Goal: Communication & Community: Answer question/provide support

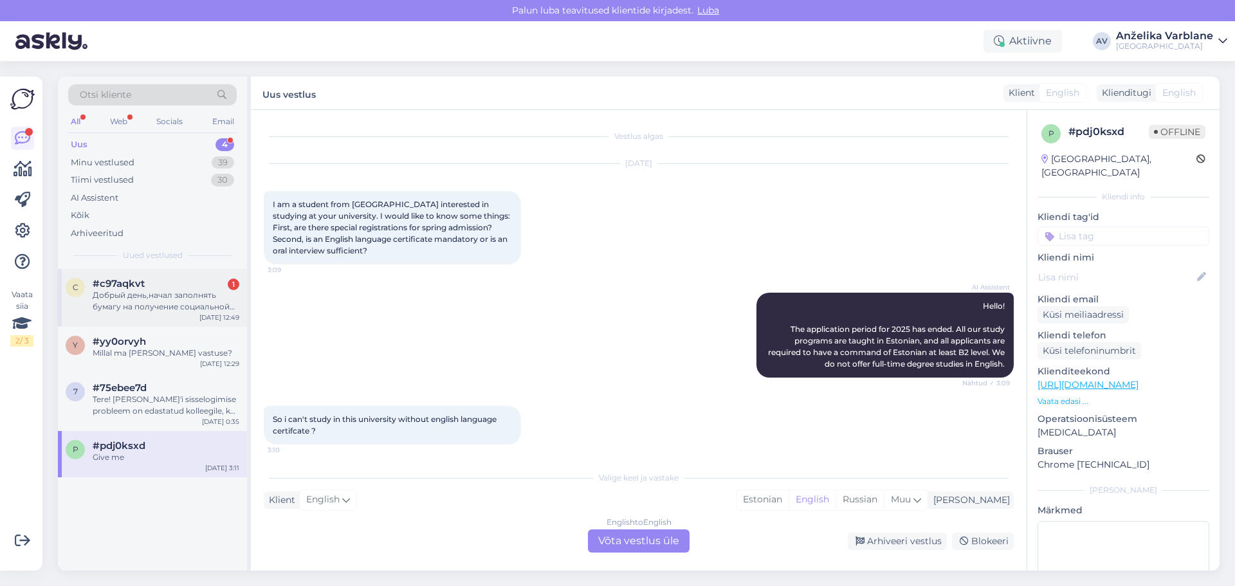
scroll to position [352, 0]
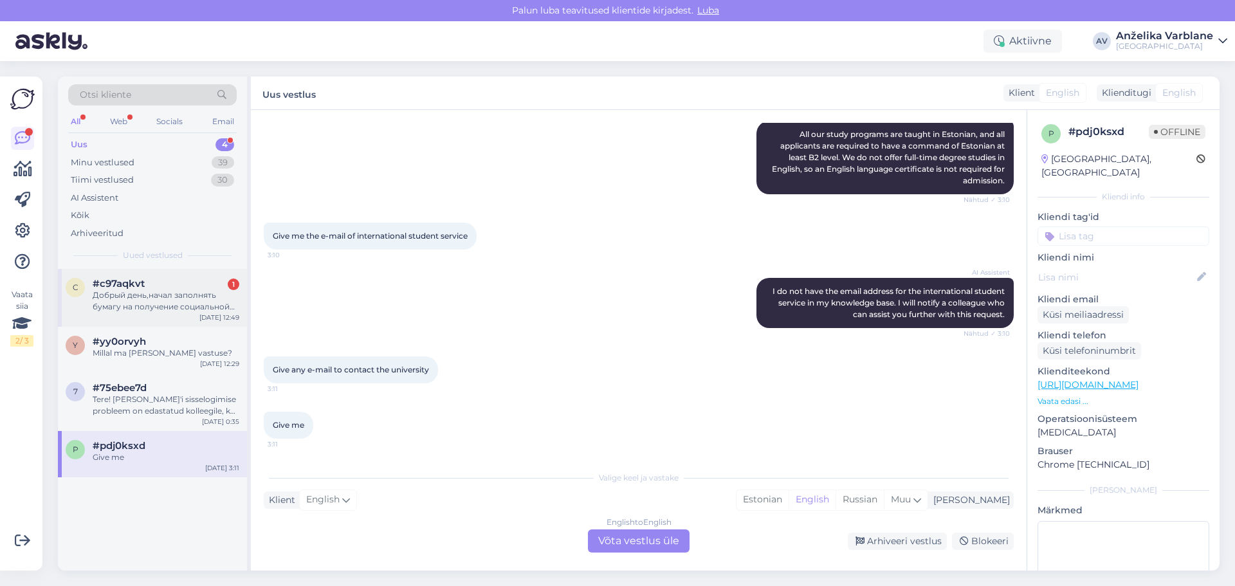
click at [185, 302] on div "Добрый день,начал заполнять бумагу на получение социальной стипендии. При запол…" at bounding box center [166, 301] width 147 height 23
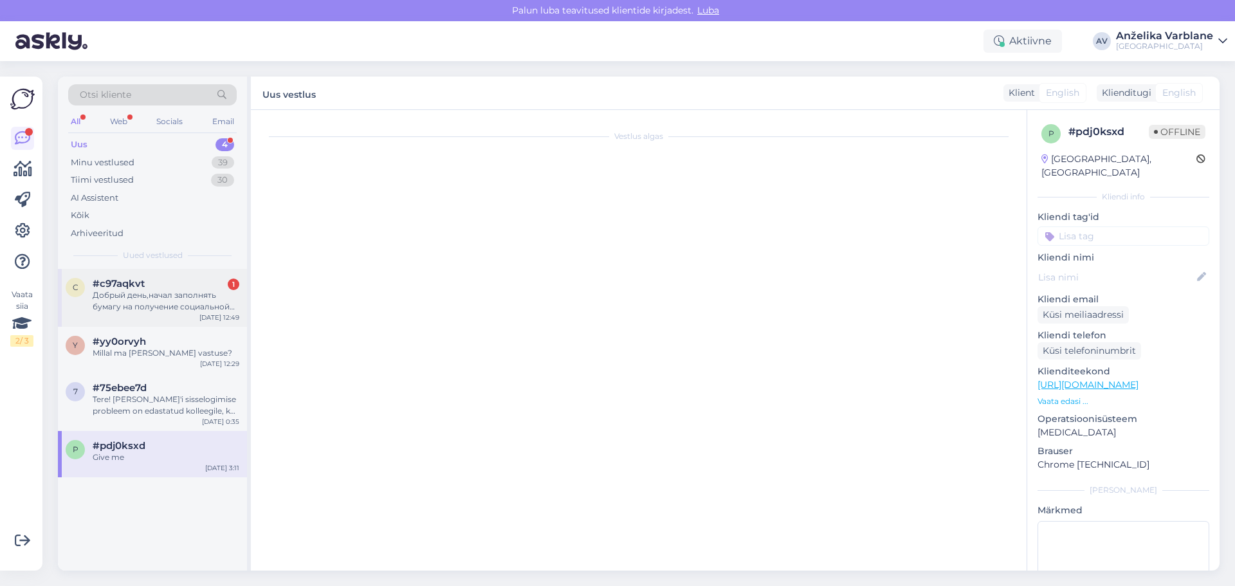
scroll to position [0, 0]
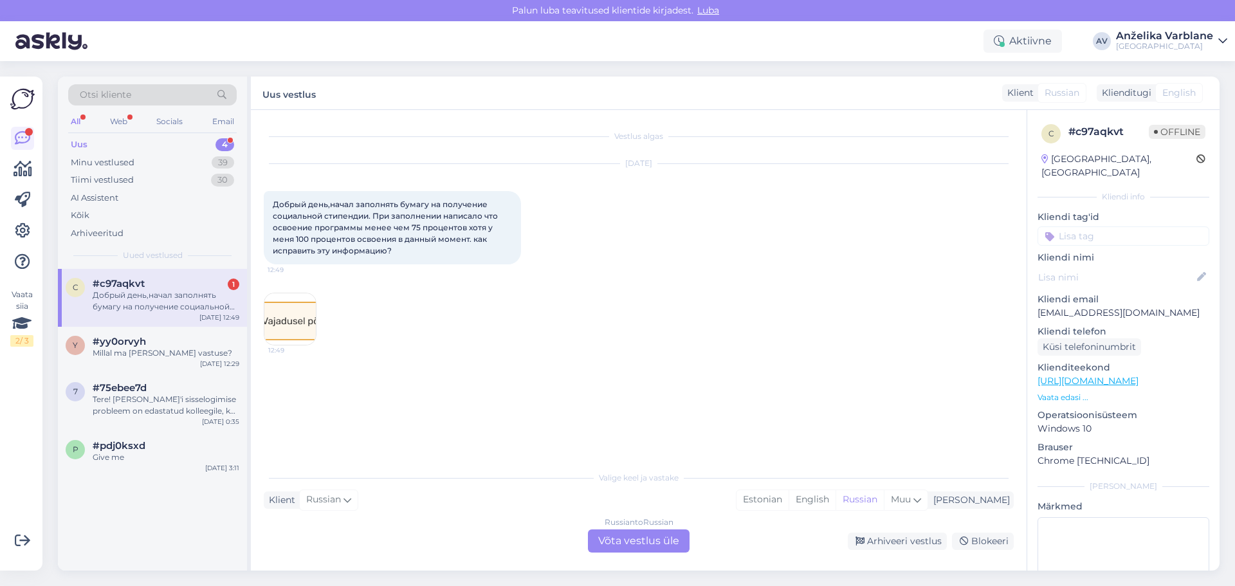
click at [292, 327] on img at bounding box center [289, 318] width 51 height 51
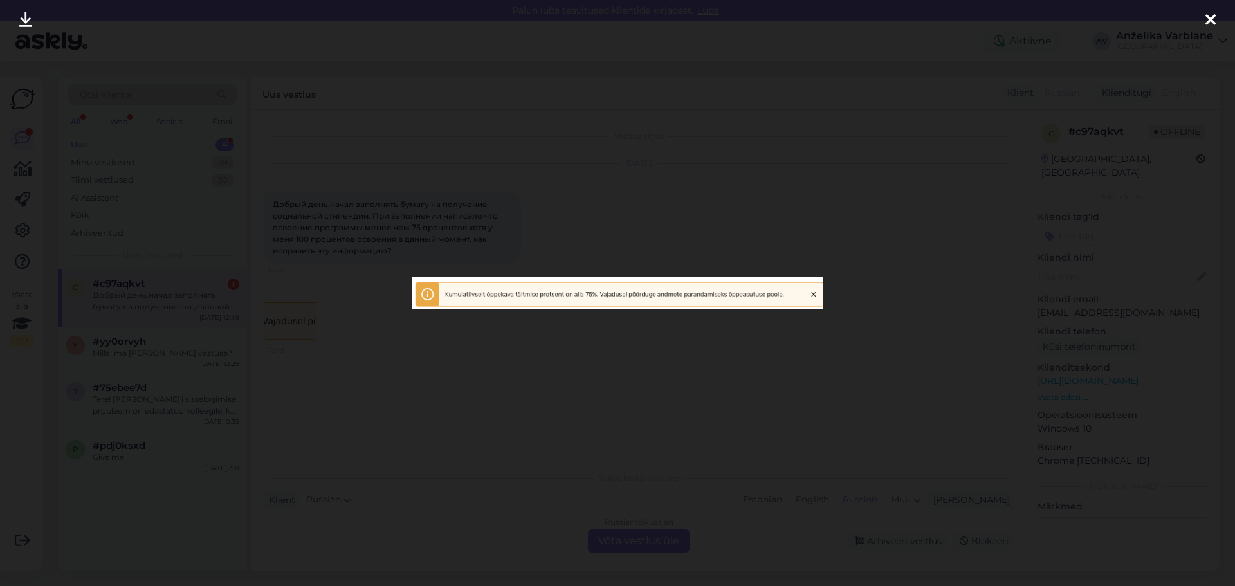
click at [292, 327] on div at bounding box center [617, 293] width 1235 height 586
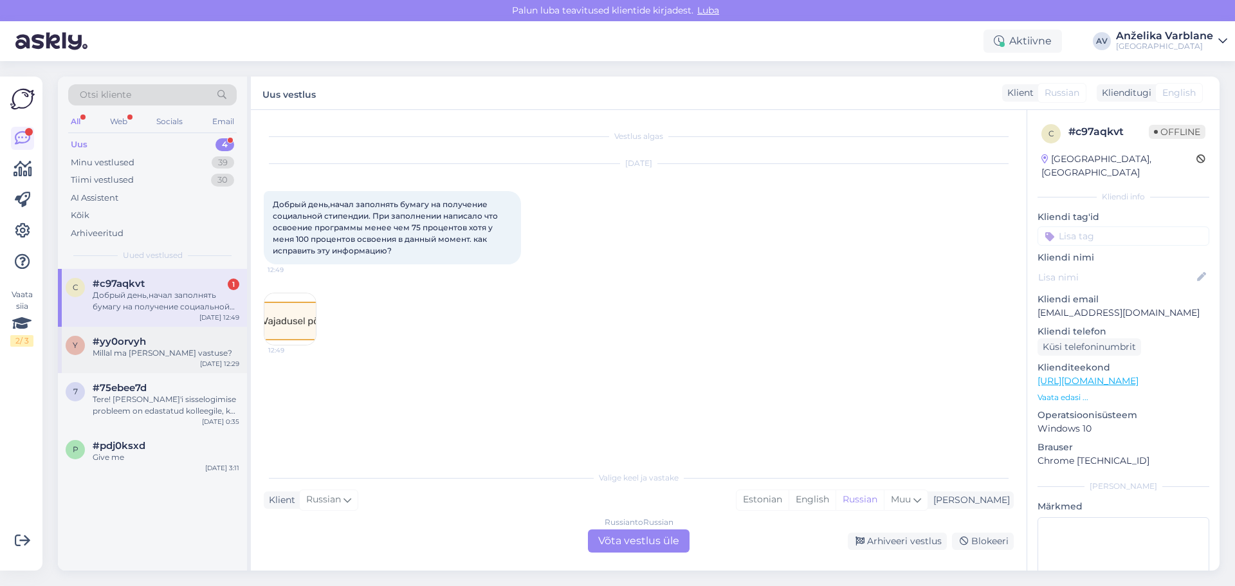
click at [199, 351] on div "Millal ma [PERSON_NAME] vastuse?" at bounding box center [166, 353] width 147 height 12
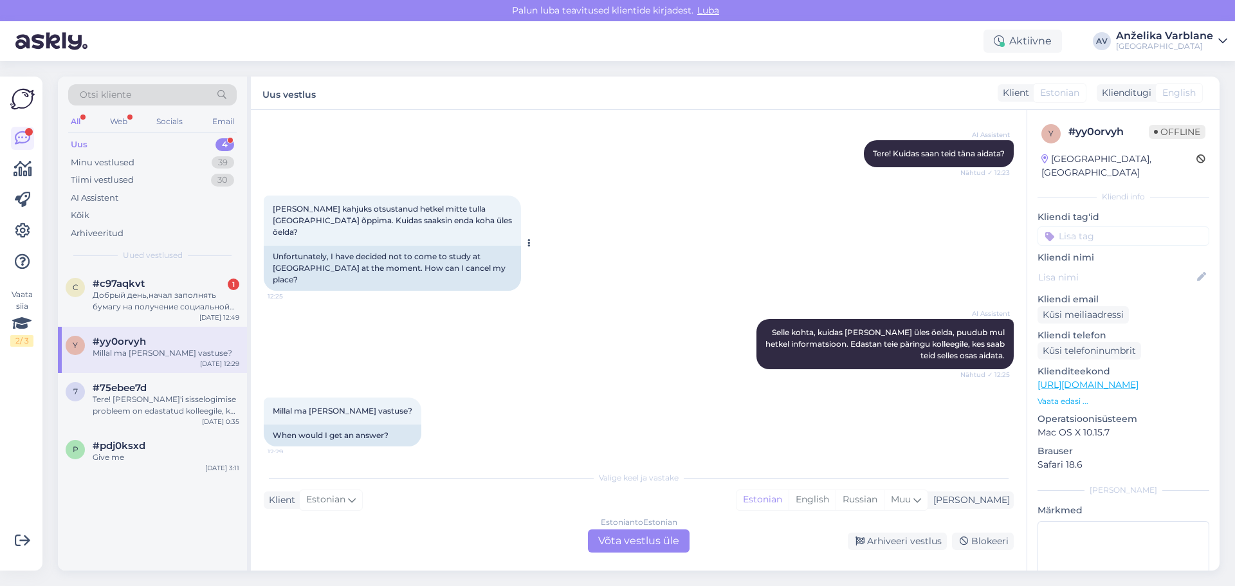
scroll to position [136, 0]
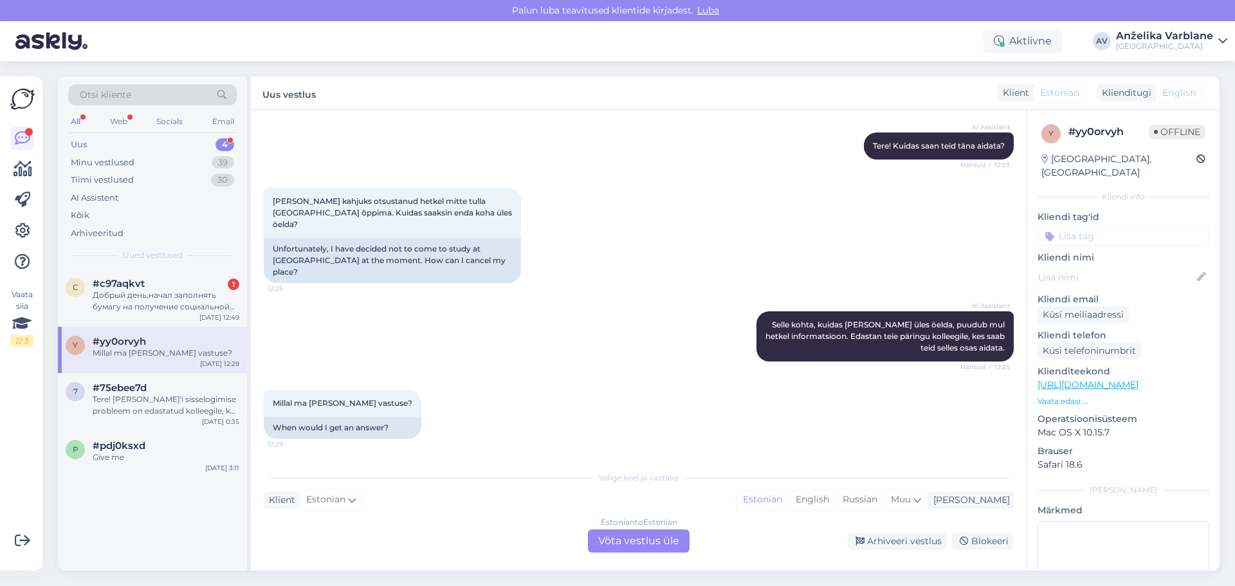
click at [647, 536] on div "Estonian to Estonian Võta vestlus üle" at bounding box center [639, 540] width 102 height 23
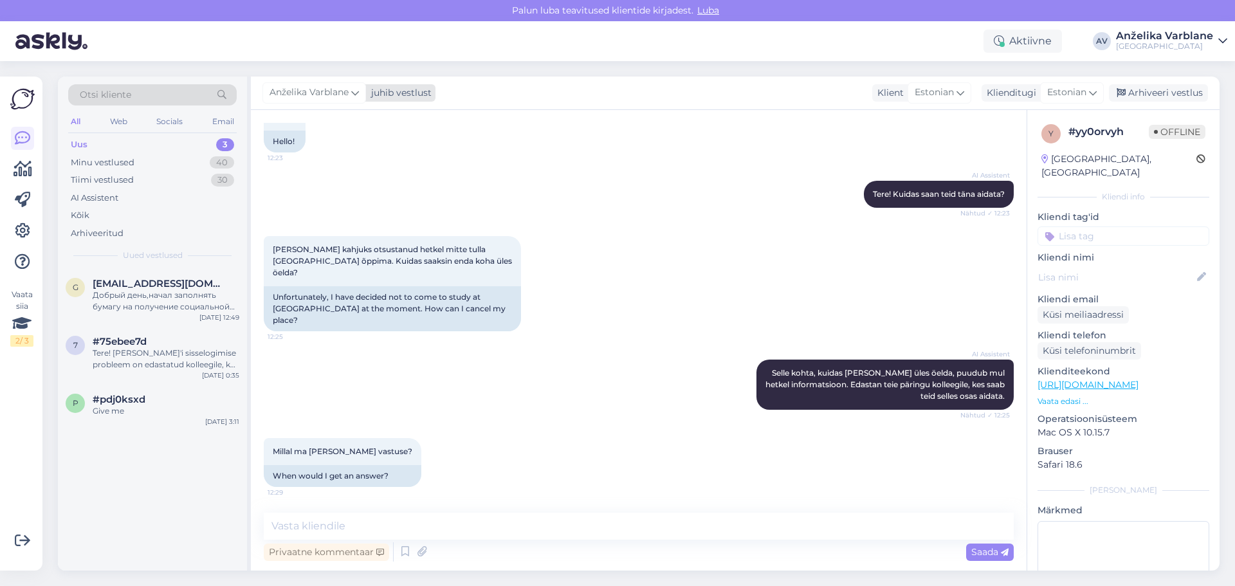
click at [353, 95] on icon at bounding box center [355, 93] width 8 height 14
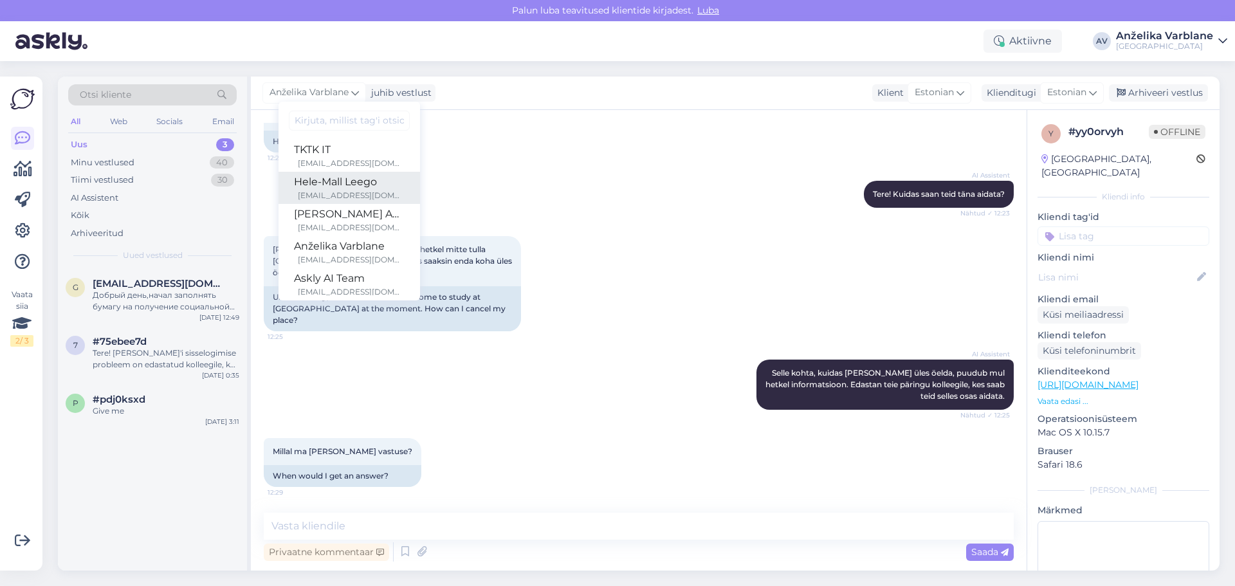
scroll to position [64, 0]
click at [385, 160] on div "[EMAIL_ADDRESS][DOMAIN_NAME]" at bounding box center [351, 164] width 107 height 12
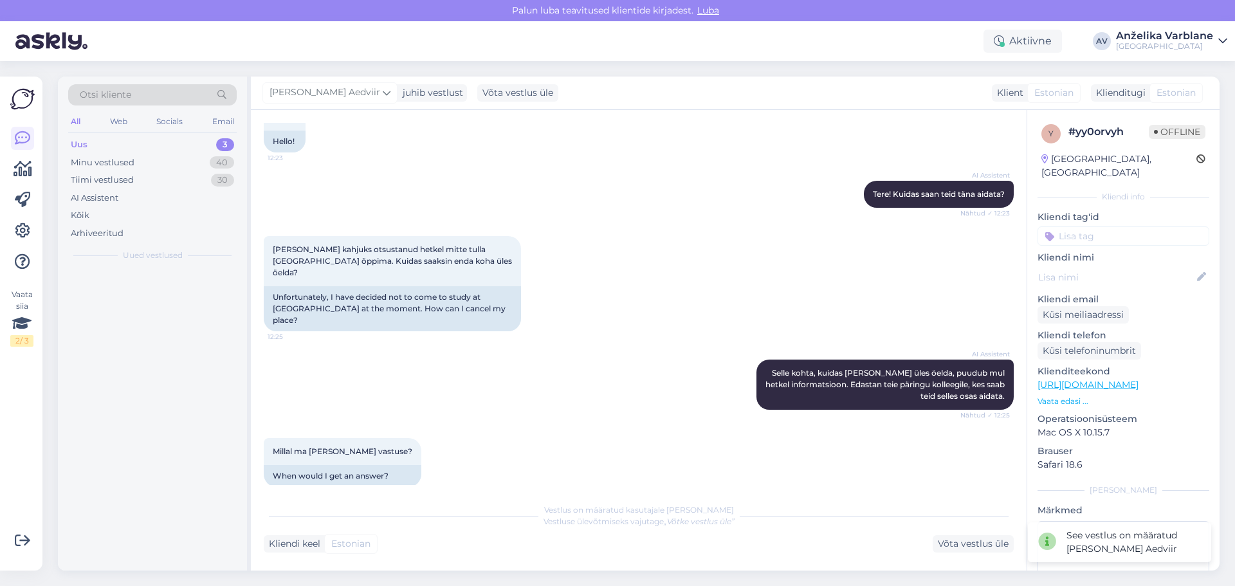
scroll to position [104, 0]
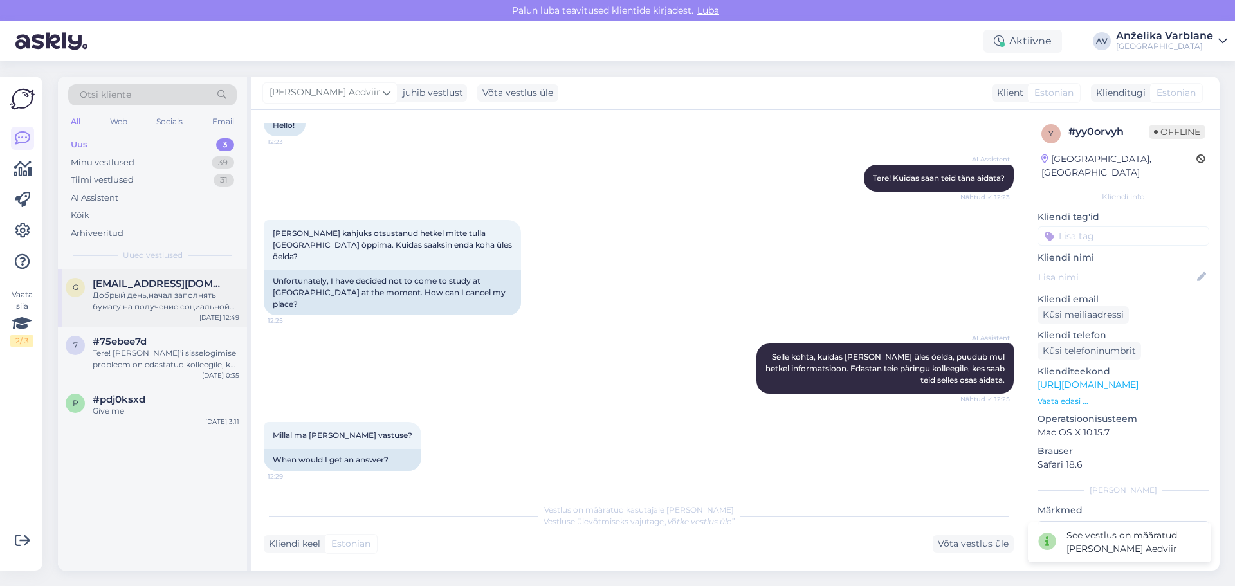
click at [183, 309] on div "Добрый день,начал заполнять бумагу на получение социальной стипендии. При запол…" at bounding box center [166, 301] width 147 height 23
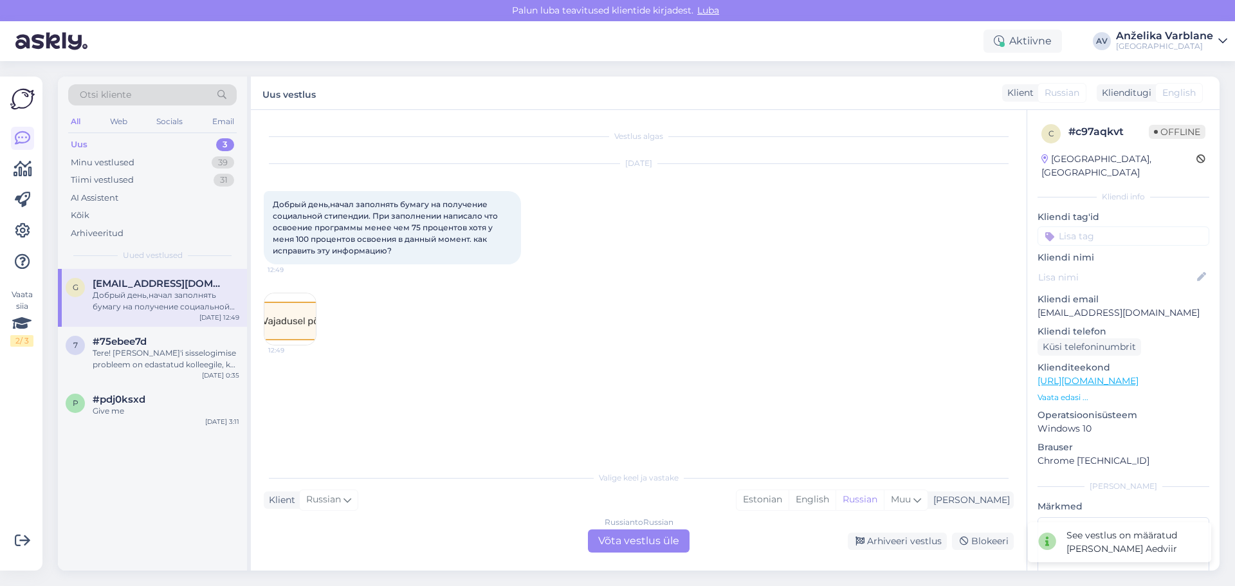
scroll to position [0, 0]
click at [650, 536] on div "Russian to Russian Võta vestlus üle" at bounding box center [639, 540] width 102 height 23
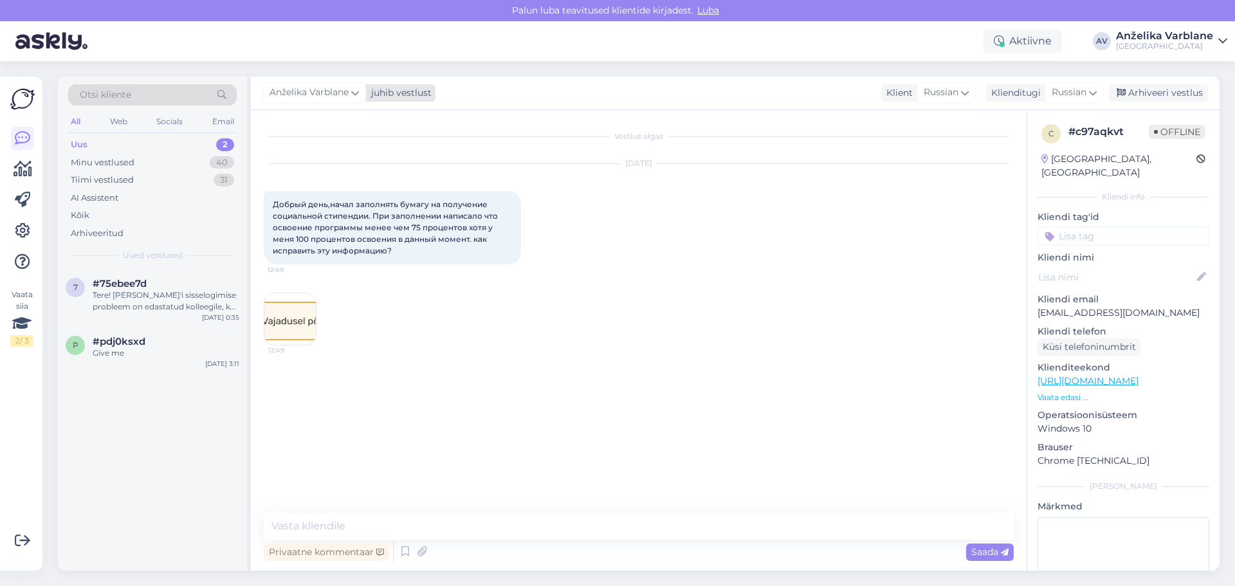
click at [351, 91] on div "Anželika Varblane" at bounding box center [314, 92] width 104 height 21
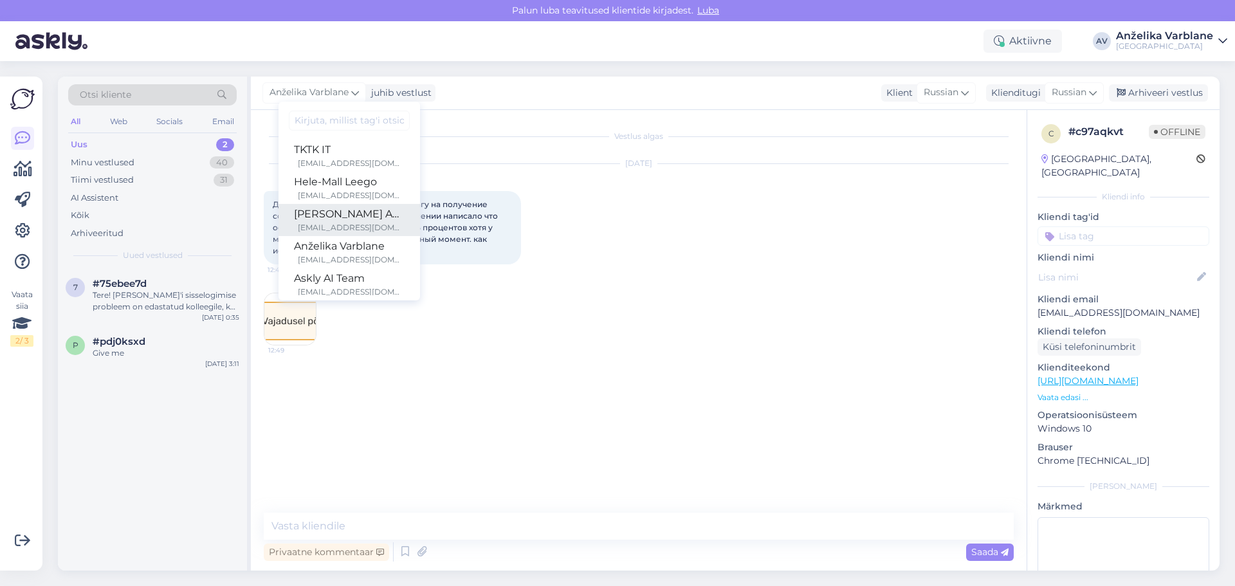
click at [311, 215] on div "[PERSON_NAME] Aedviir" at bounding box center [349, 214] width 111 height 15
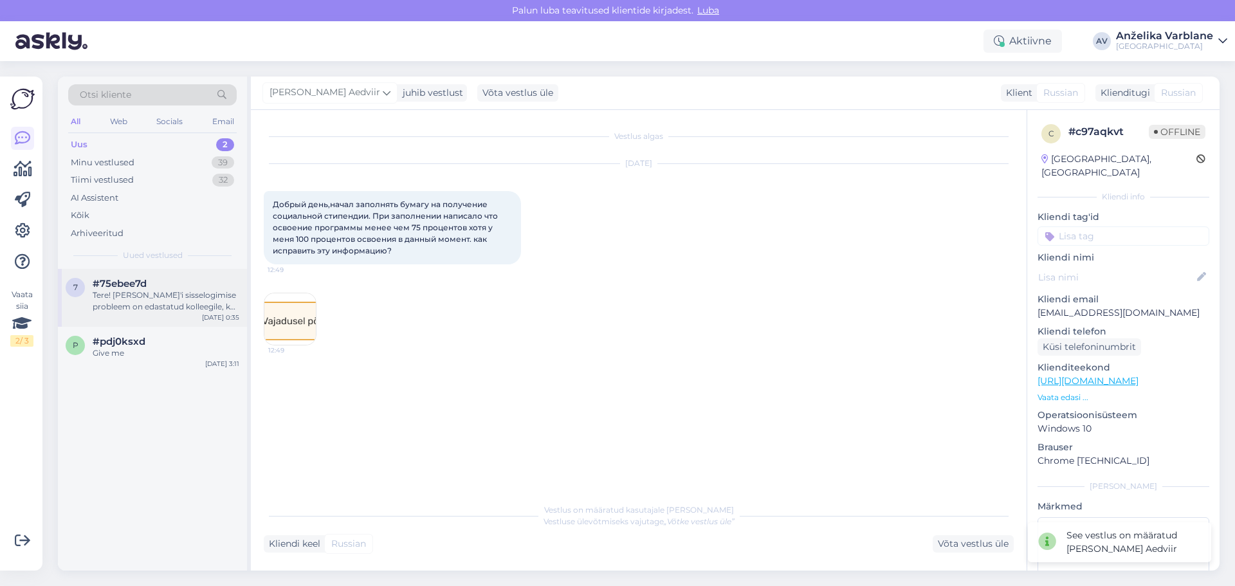
click at [160, 307] on div "Tere! [PERSON_NAME]'i sisselogimise probleem on edastatud kolleegile, kes saab …" at bounding box center [166, 301] width 147 height 23
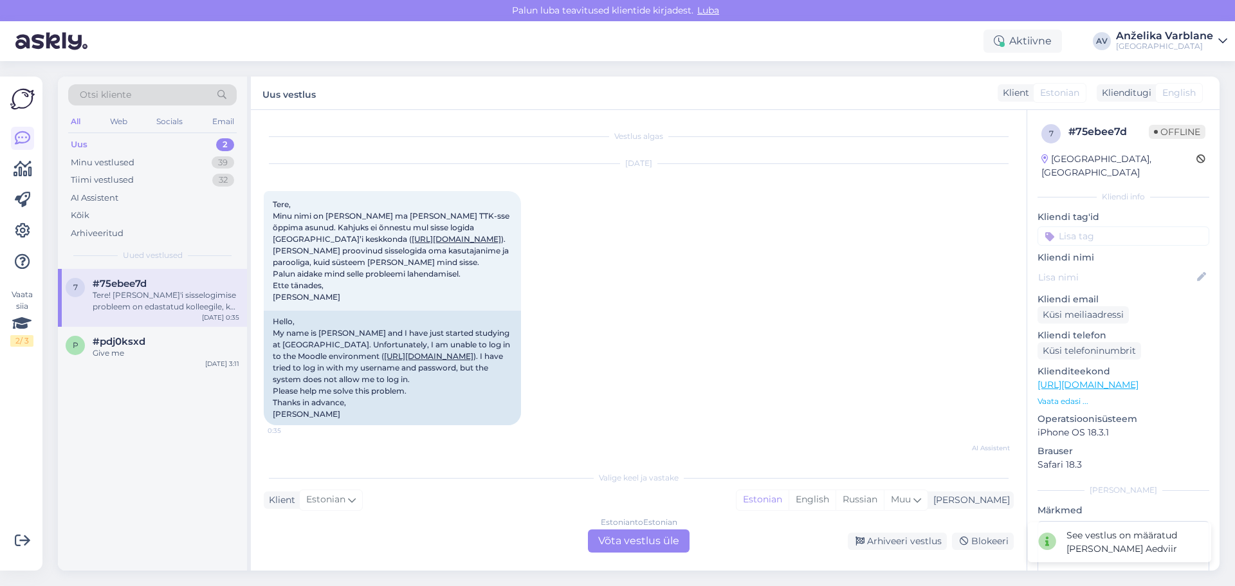
scroll to position [77, 0]
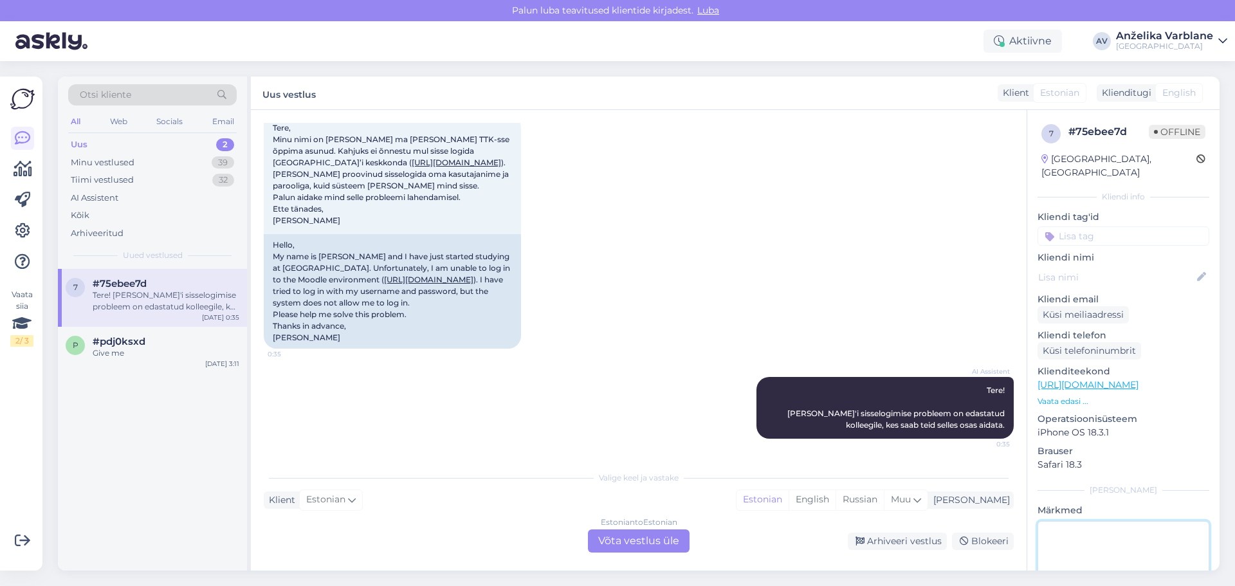
click at [1078, 529] on textarea at bounding box center [1124, 579] width 172 height 116
click at [230, 299] on div "Tere! [PERSON_NAME]'i sisselogimise probleem on edastatud kolleegile, kes saab …" at bounding box center [166, 301] width 147 height 23
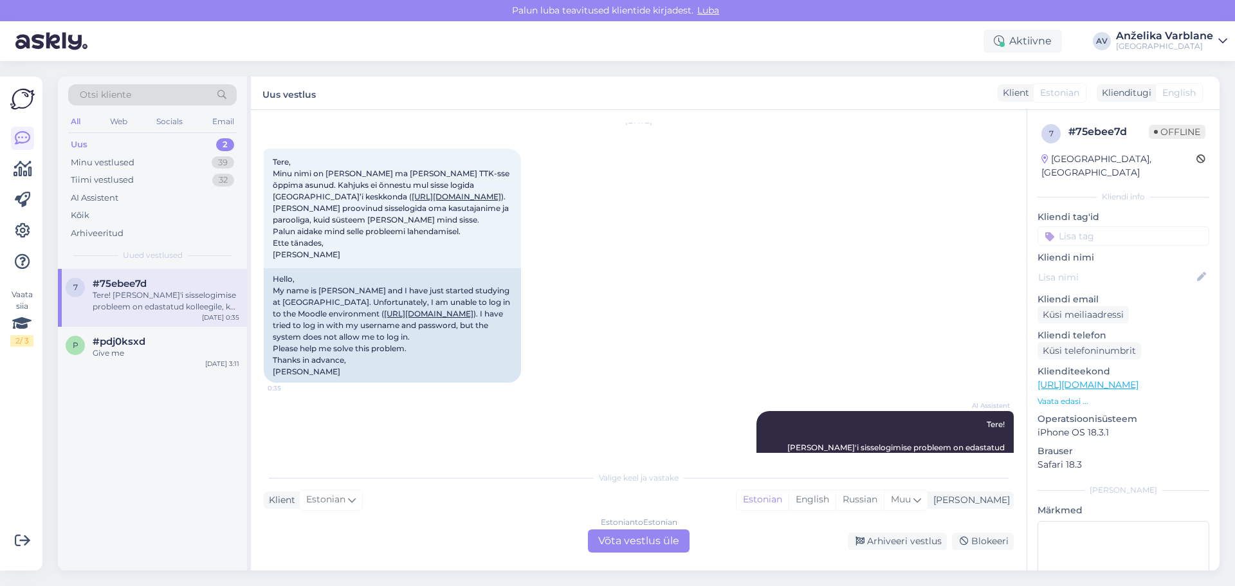
scroll to position [77, 0]
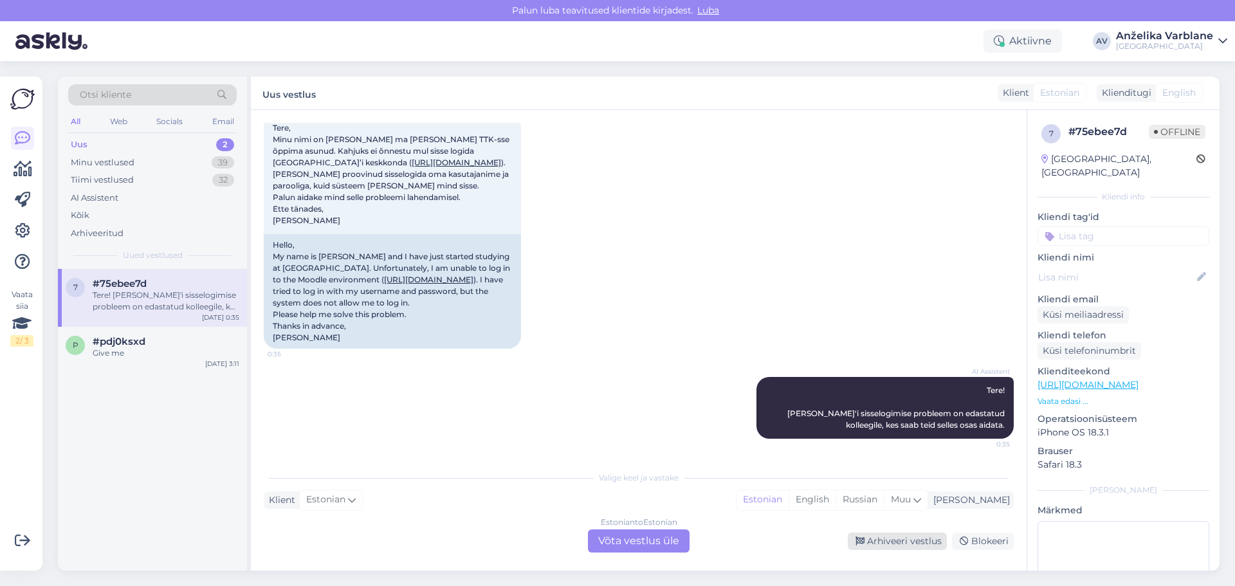
click at [923, 542] on div "Arhiveeri vestlus" at bounding box center [897, 541] width 99 height 17
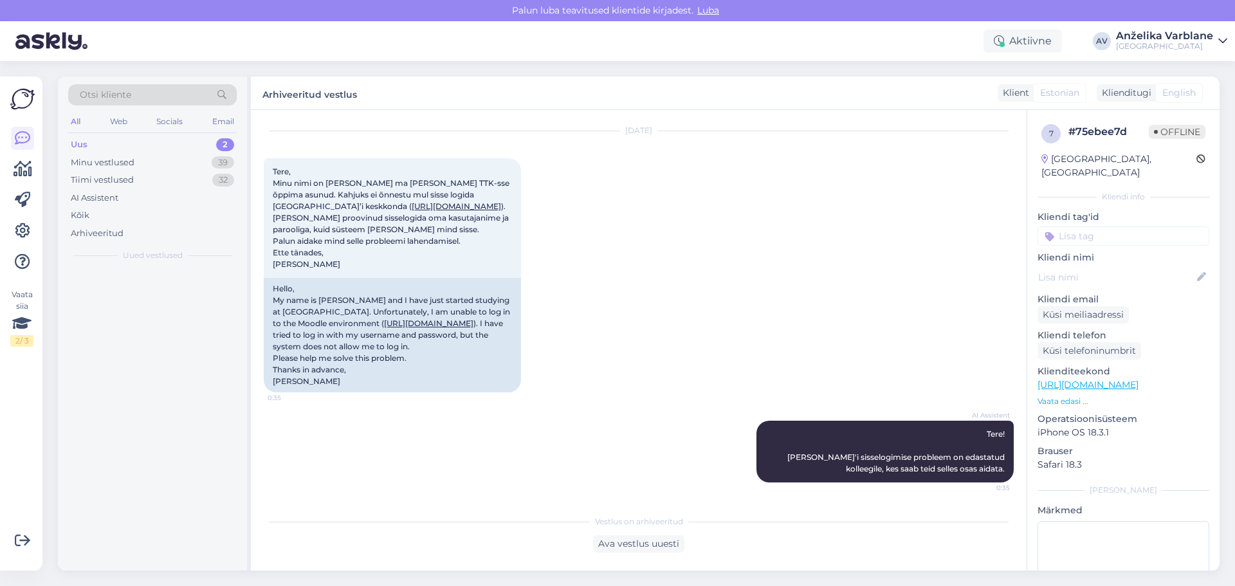
scroll to position [33, 0]
click at [140, 290] on div "Give me" at bounding box center [166, 296] width 147 height 12
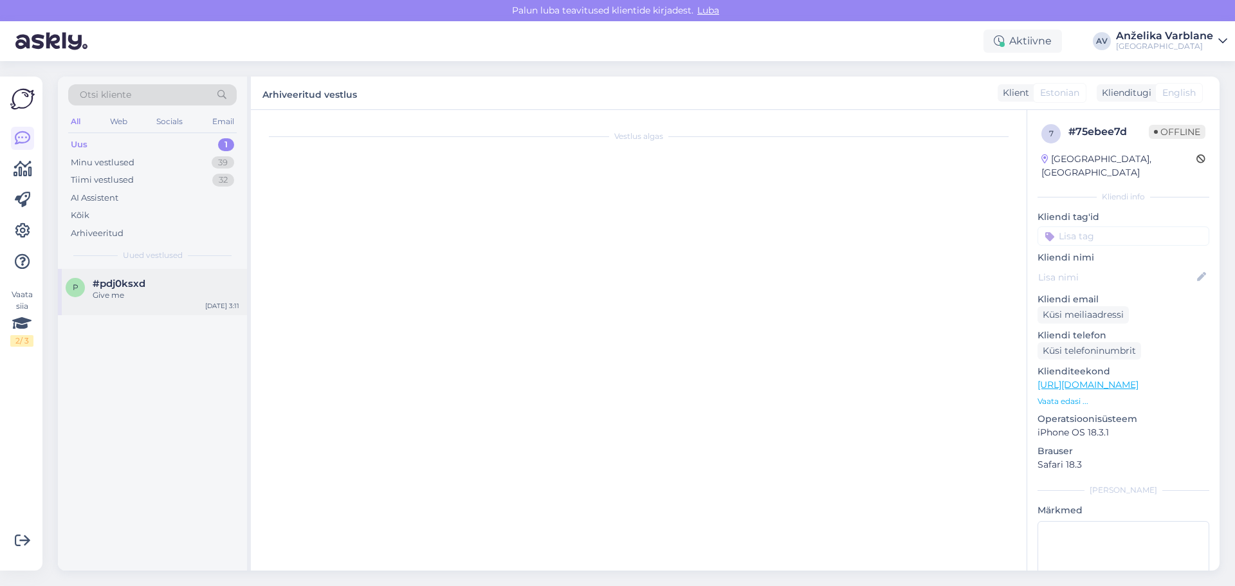
scroll to position [352, 0]
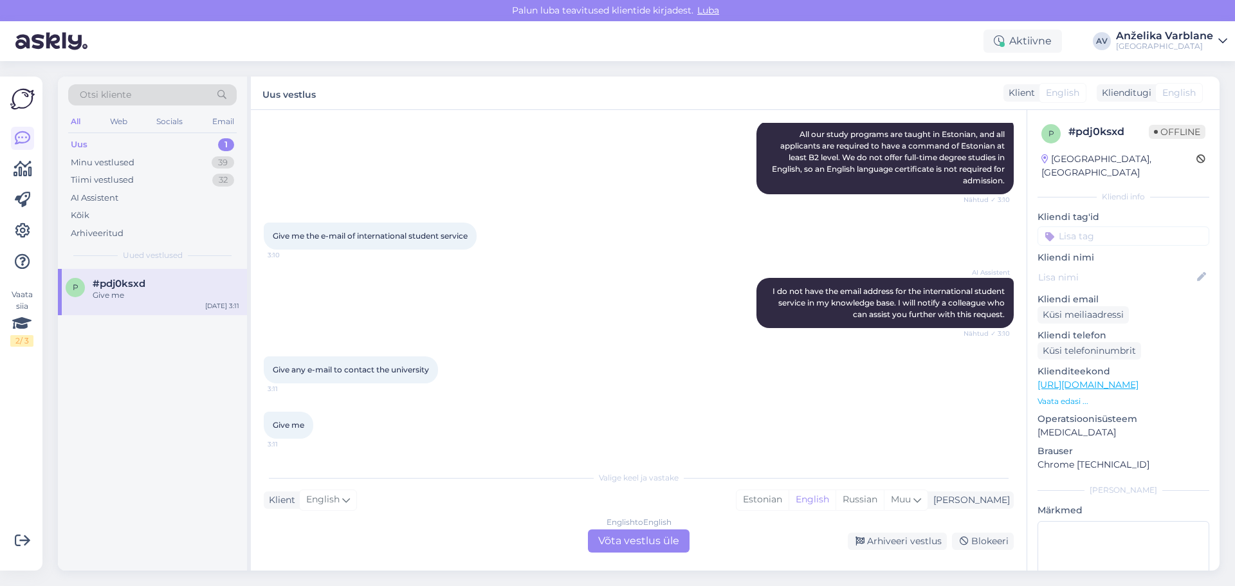
click at [137, 152] on div "Uus 1" at bounding box center [152, 145] width 169 height 18
click at [115, 194] on div "AI Assistent" at bounding box center [95, 198] width 48 height 13
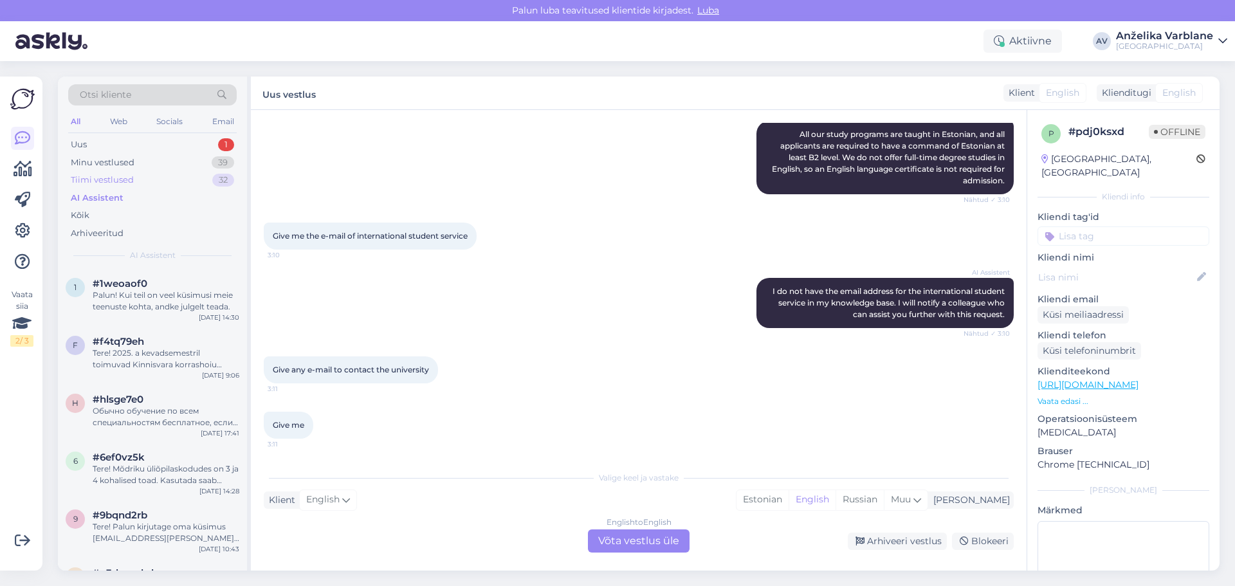
click at [136, 182] on div "Tiimi vestlused 32" at bounding box center [152, 180] width 169 height 18
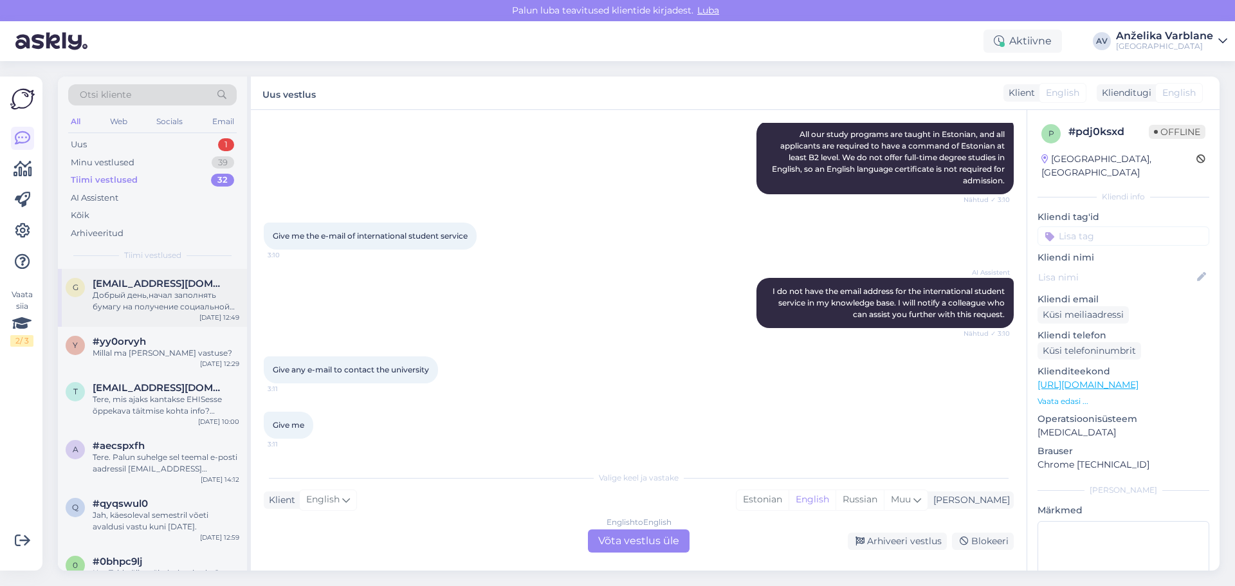
click at [151, 302] on div "Добрый день,начал заполнять бумагу на получение социальной стипендии. При запол…" at bounding box center [166, 301] width 147 height 23
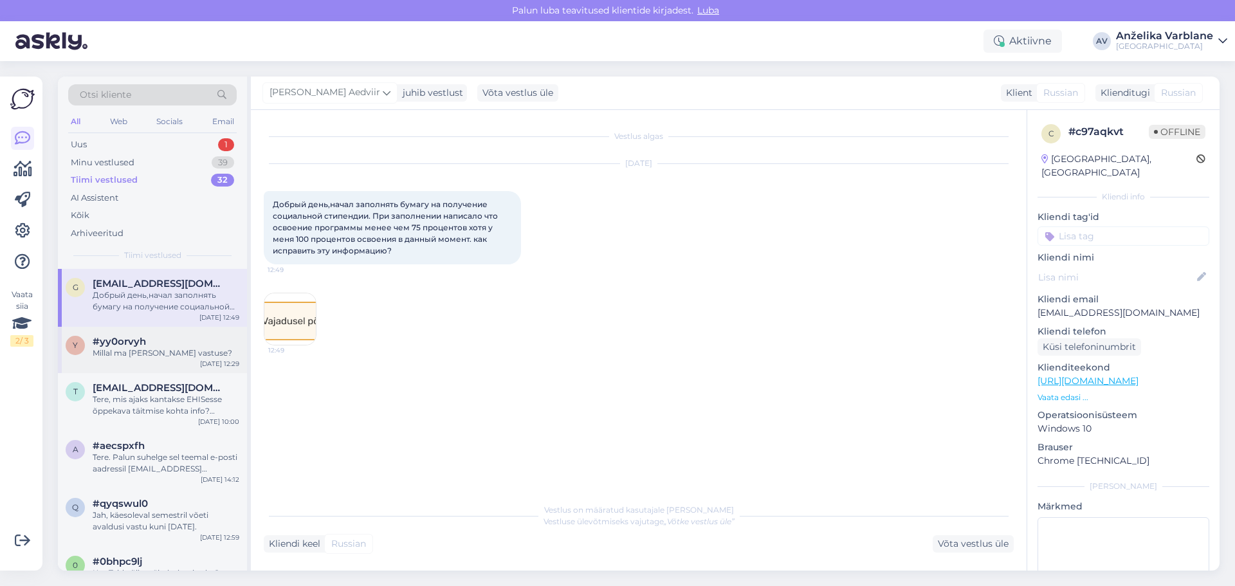
click at [171, 359] on div "y #yy0orvyh Millal ma saaksin vastuse? [DATE] 12:29" at bounding box center [152, 350] width 189 height 46
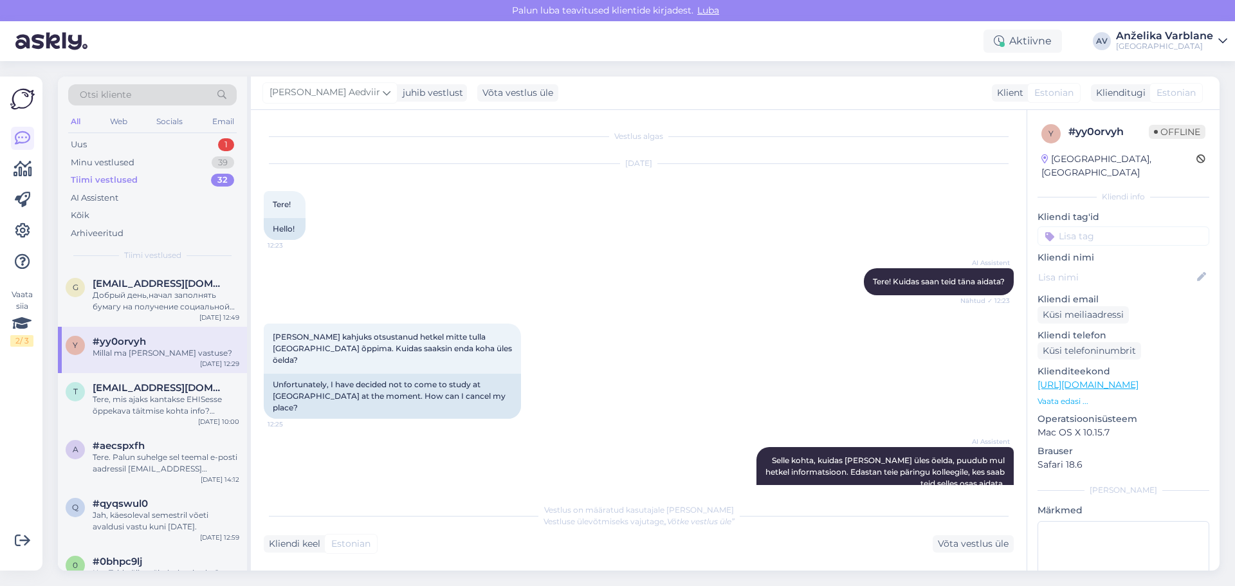
scroll to position [104, 0]
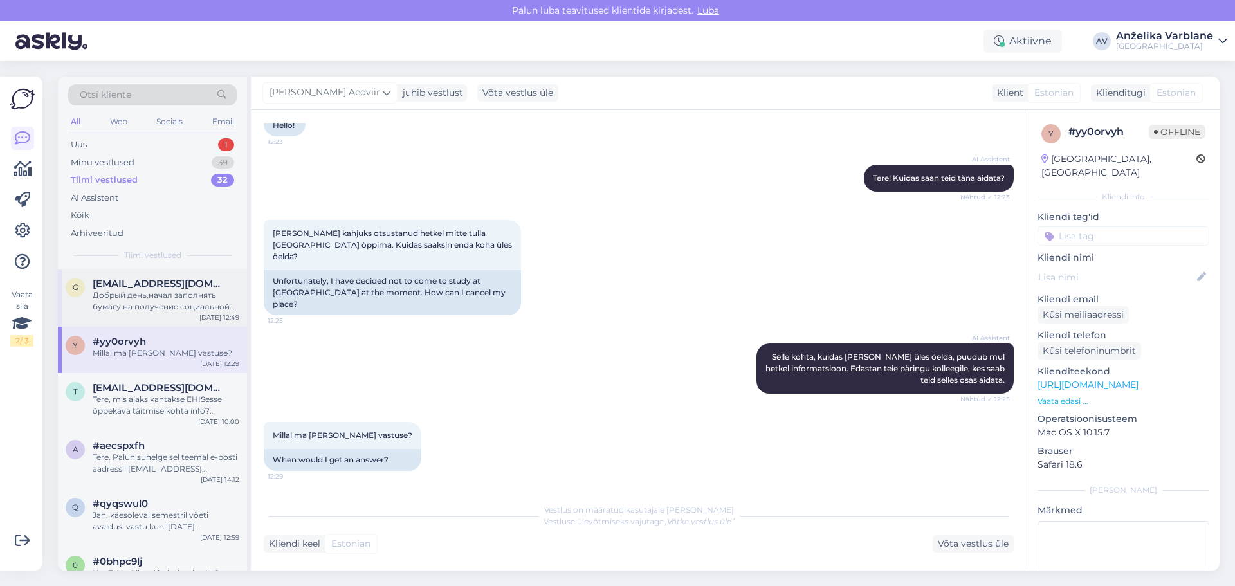
click at [176, 288] on span "[EMAIL_ADDRESS][DOMAIN_NAME]" at bounding box center [160, 284] width 134 height 12
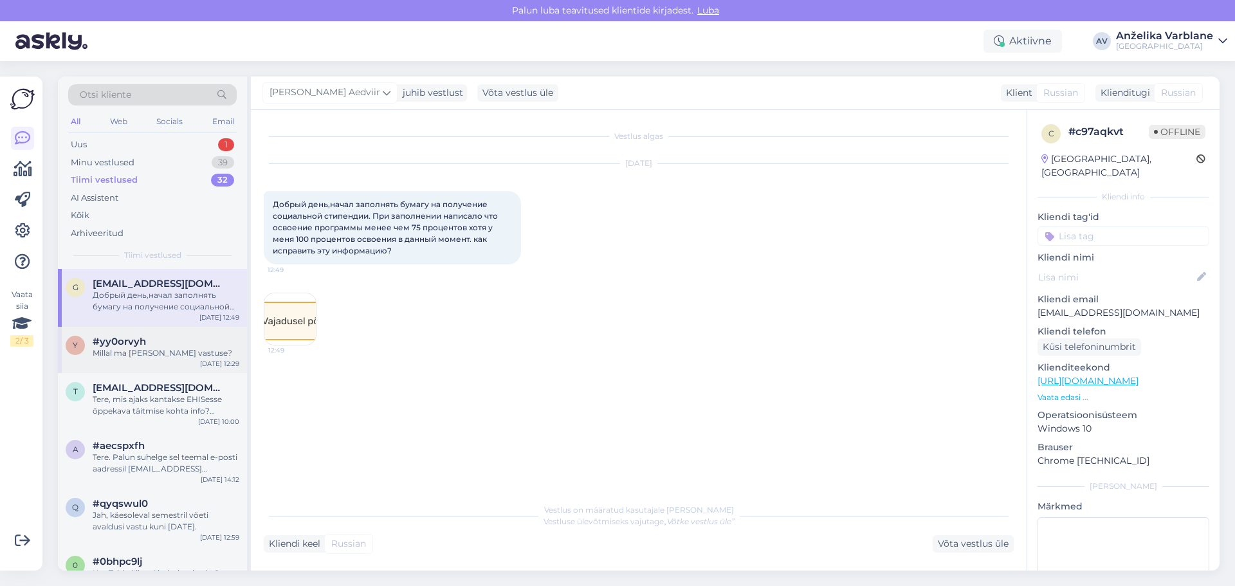
click at [169, 338] on div "#yy0orvyh" at bounding box center [166, 342] width 147 height 12
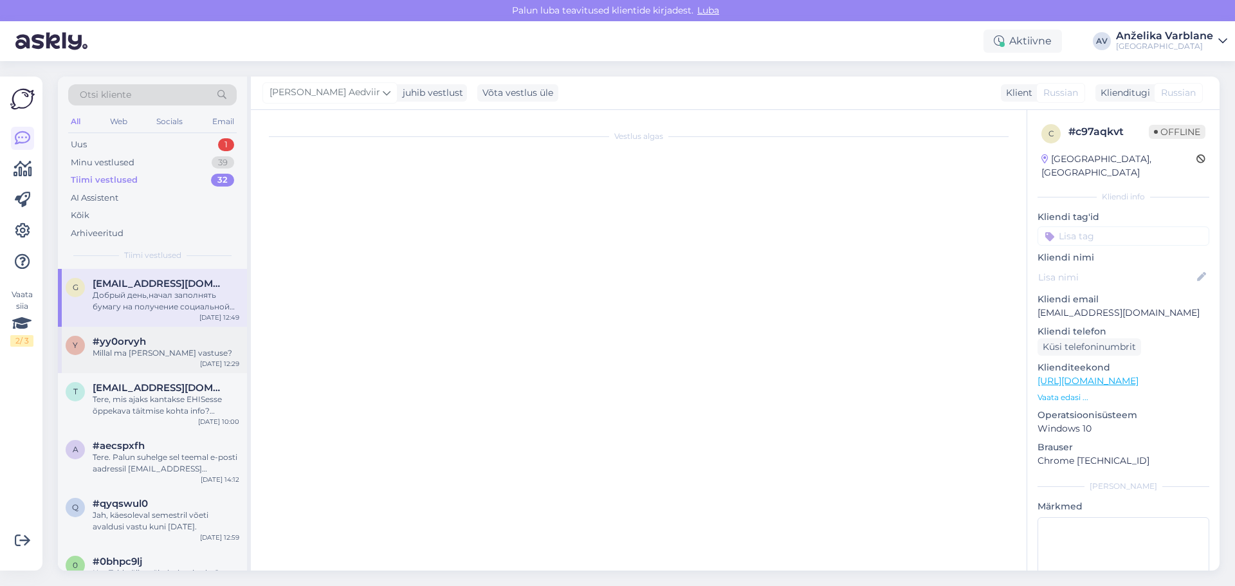
scroll to position [104, 0]
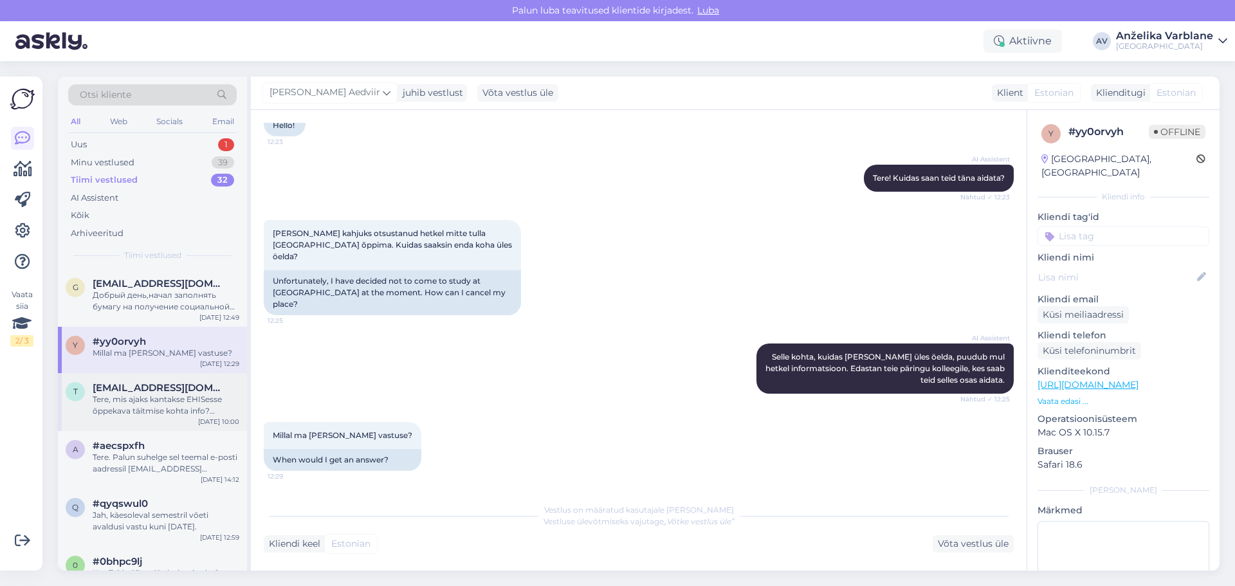
click at [171, 404] on div "Tere, mis ajaks kantakse EHISesse õppekava täitmise kohta info? Vajaduspõhise õ…" at bounding box center [166, 405] width 147 height 23
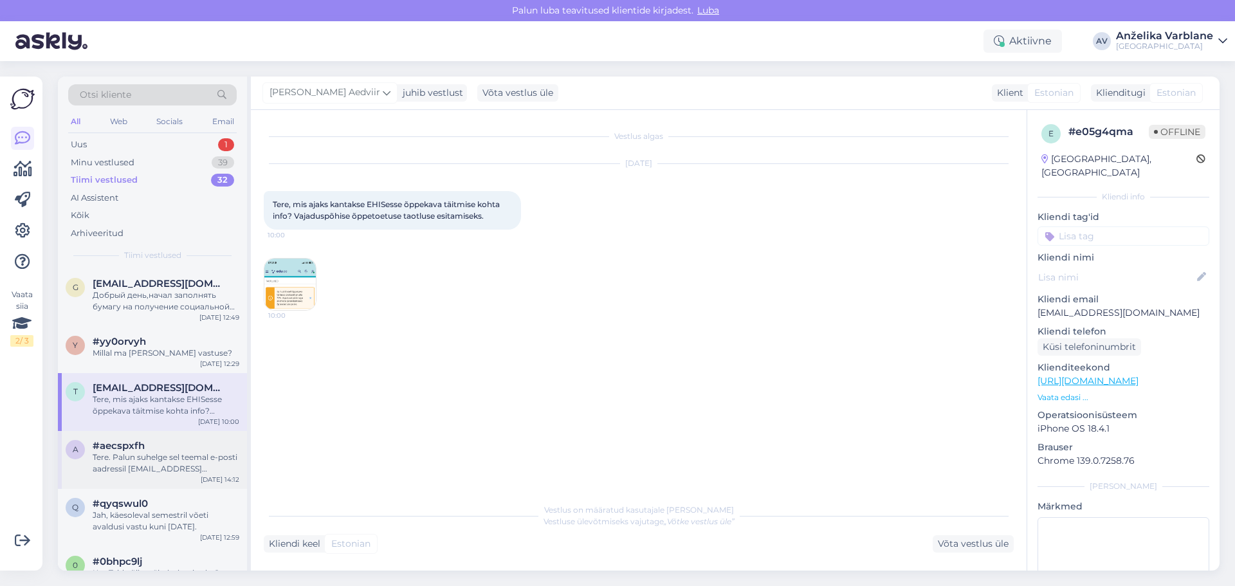
click at [176, 455] on div "Tere. Palun suhelge sel teemal e-posti aadressil [EMAIL_ADDRESS][DOMAIN_NAME]" at bounding box center [166, 463] width 147 height 23
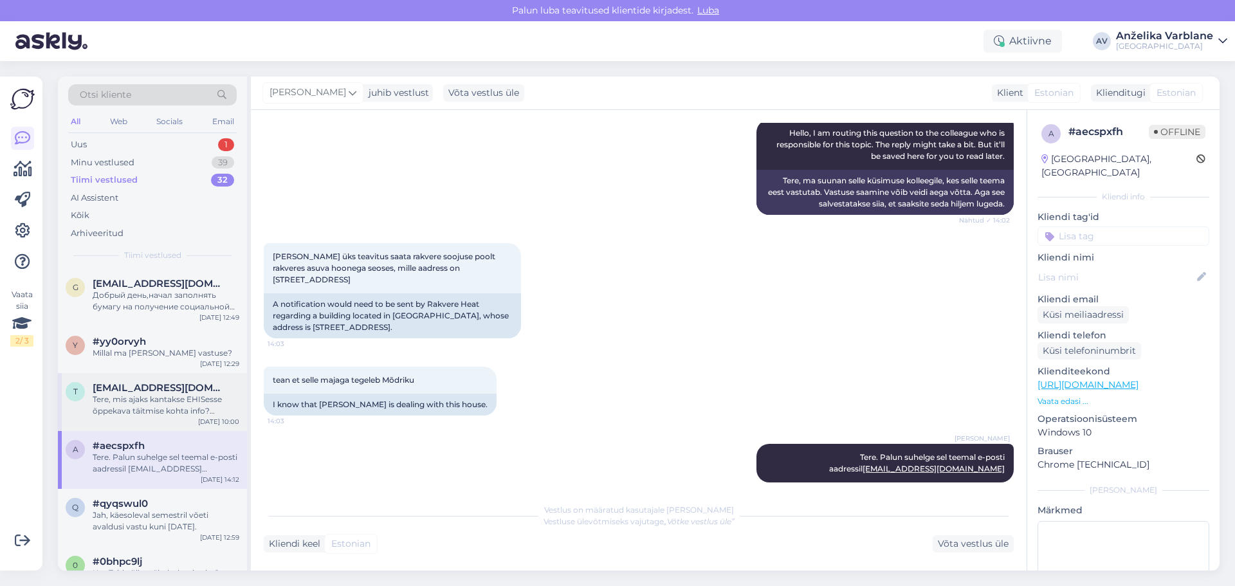
scroll to position [64, 0]
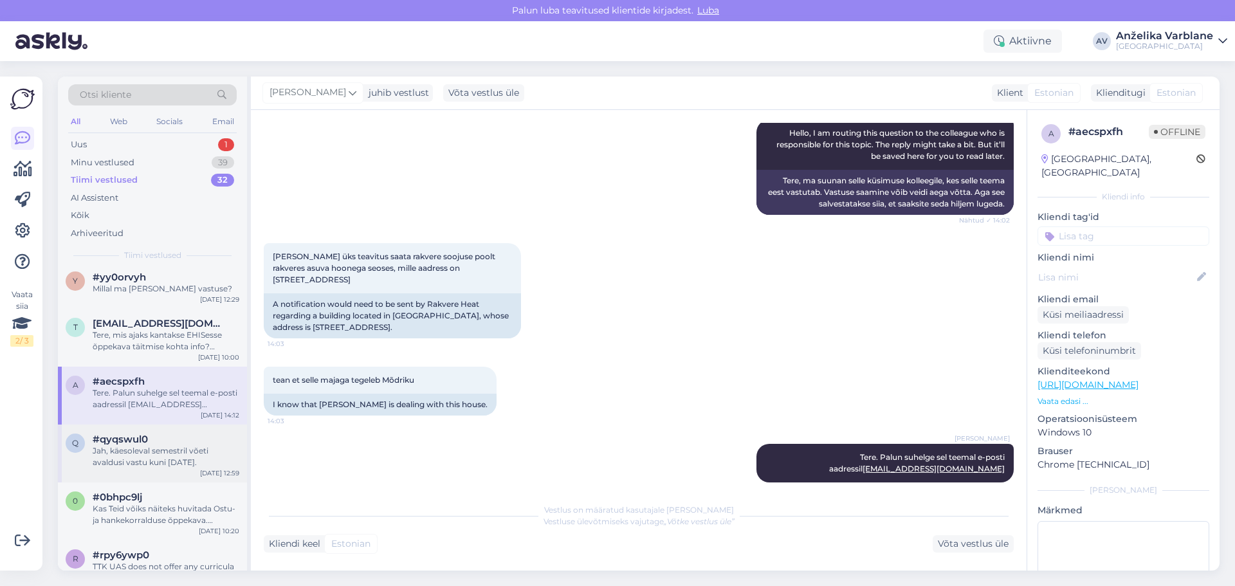
click at [146, 438] on span "#qyqswul0" at bounding box center [120, 440] width 55 height 12
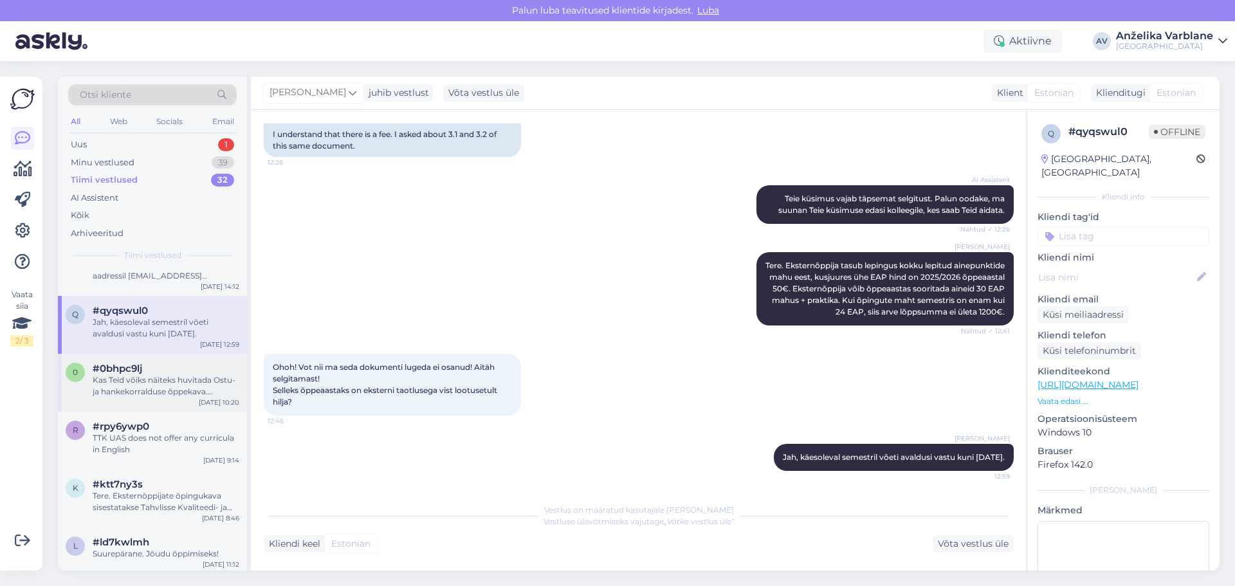
scroll to position [401, 0]
click at [169, 378] on div "Kas Teid võiks näiteks huvitada Ostu- ja hankekorralduse õppekava. Õppekava lei…" at bounding box center [166, 385] width 147 height 23
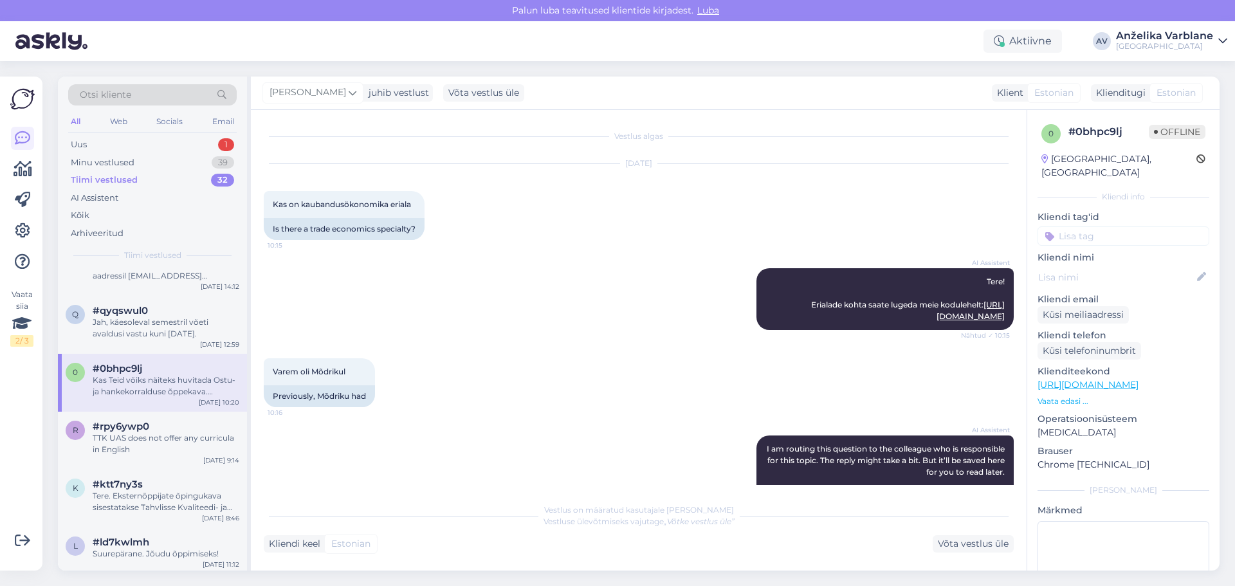
scroll to position [261, 0]
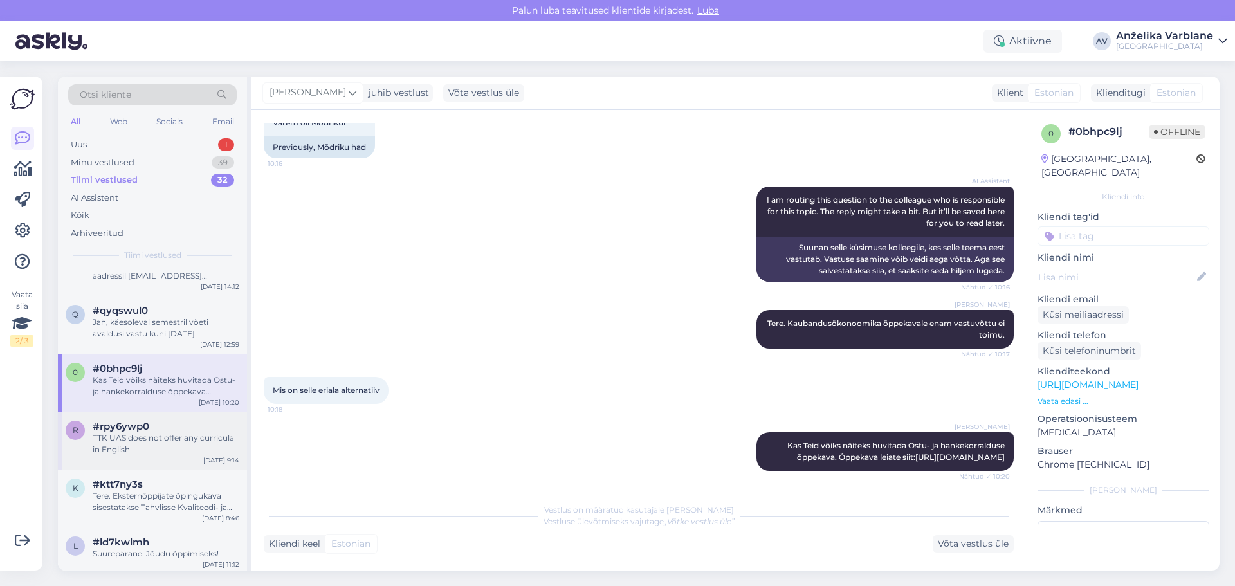
click at [187, 434] on div "TTK UAS does not offer any curricula in English" at bounding box center [166, 443] width 147 height 23
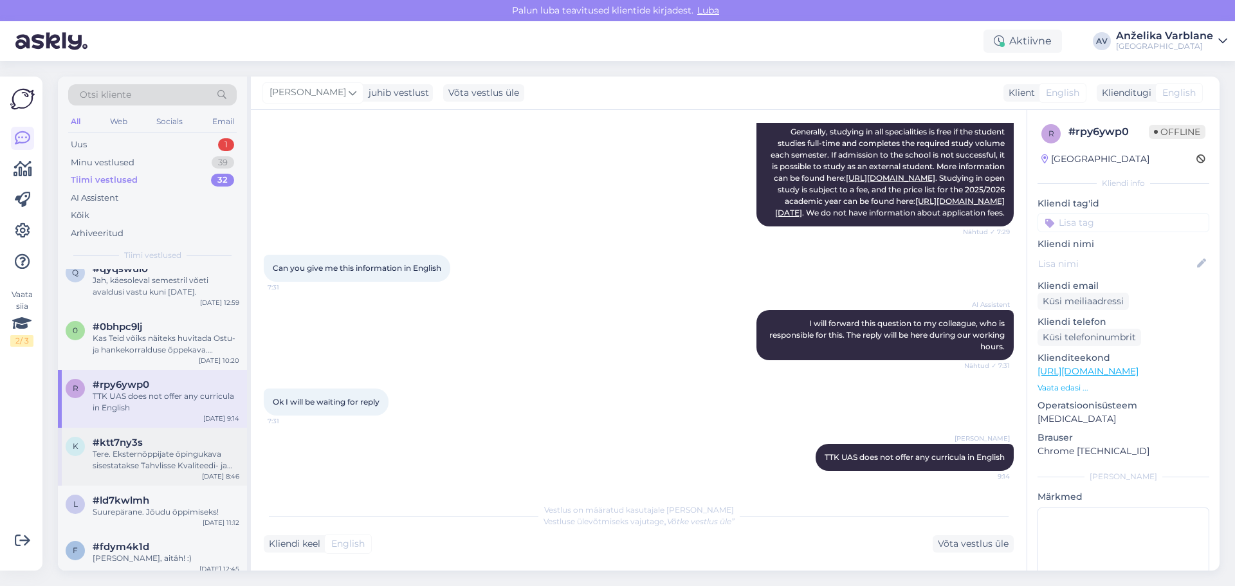
scroll to position [257, 0]
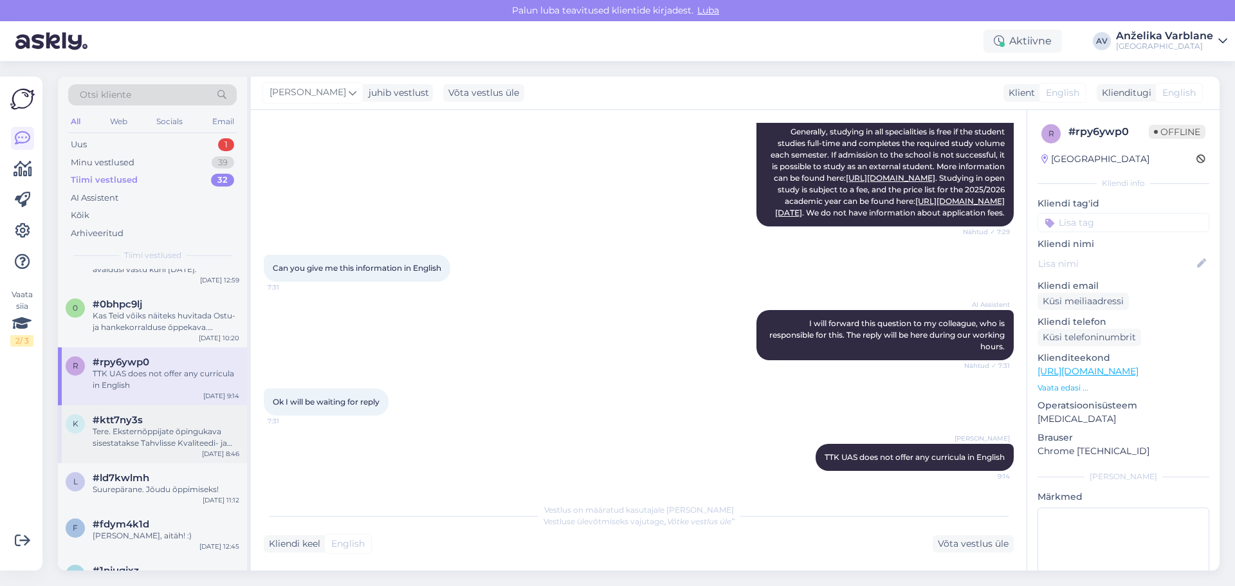
click at [183, 423] on div "#ktt7ny3s" at bounding box center [166, 420] width 147 height 12
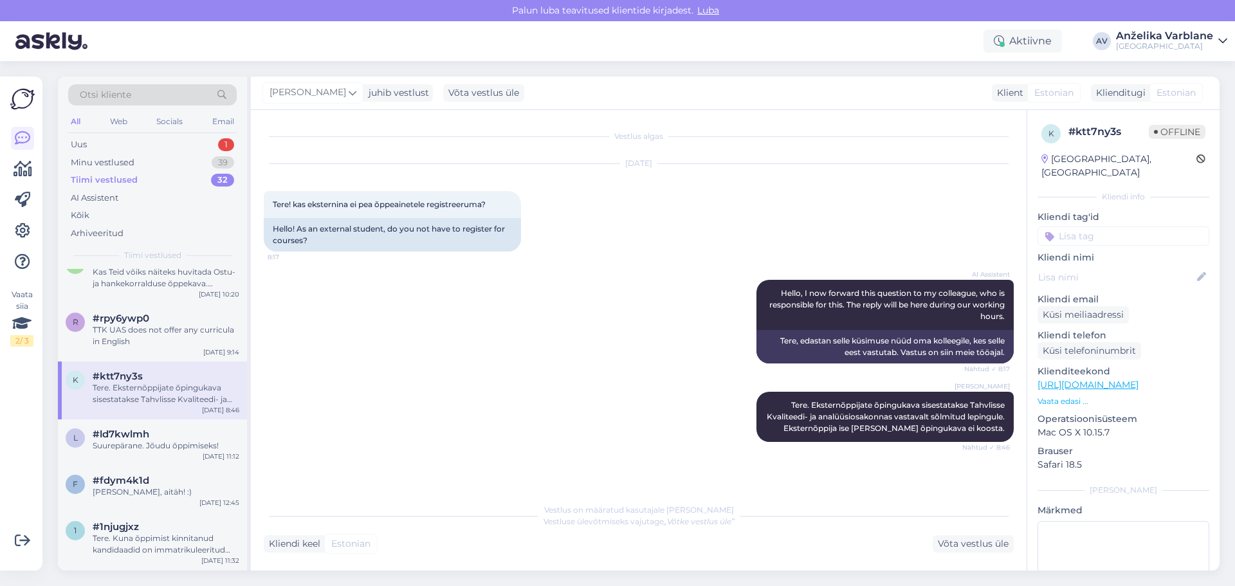
scroll to position [322, 0]
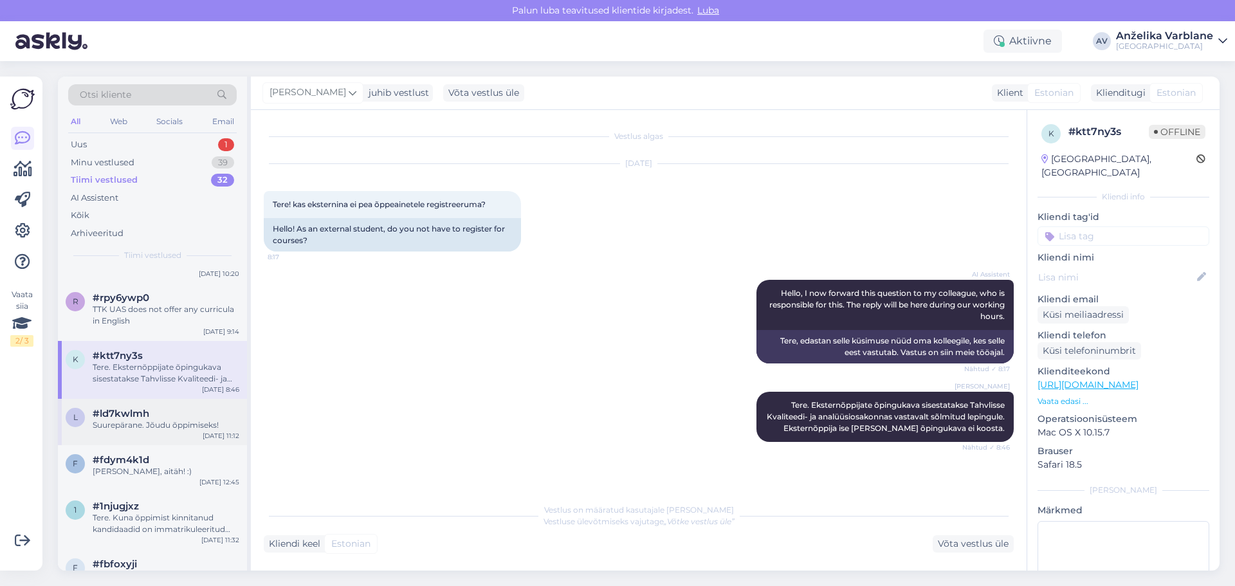
click at [207, 427] on div "Suurepärane. Jõudu õppimiseks!" at bounding box center [166, 425] width 147 height 12
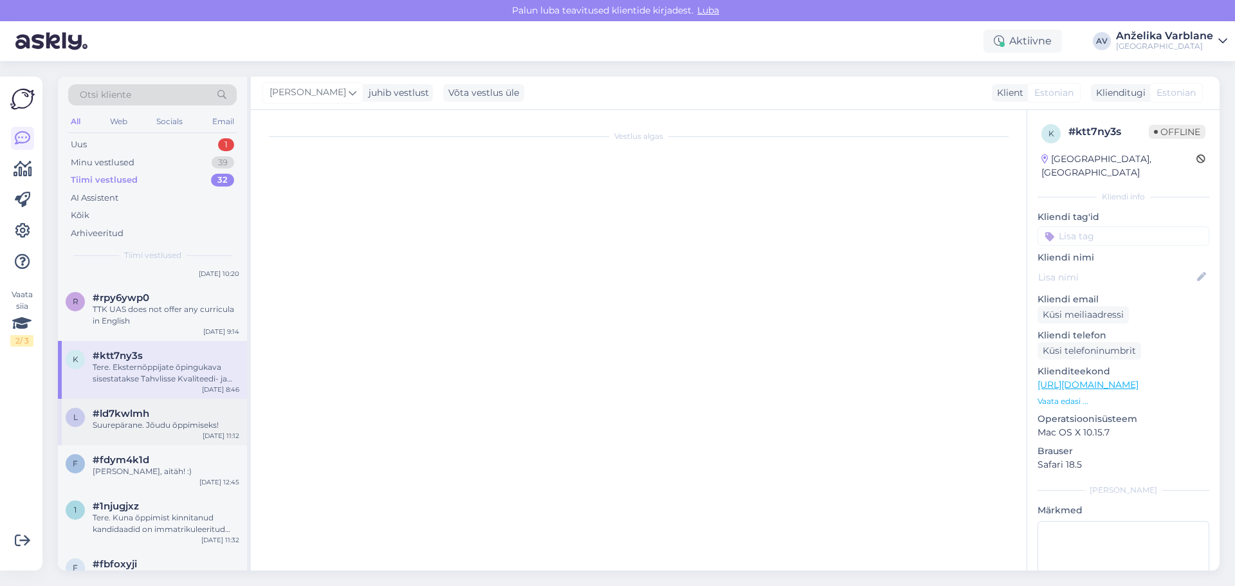
scroll to position [520, 0]
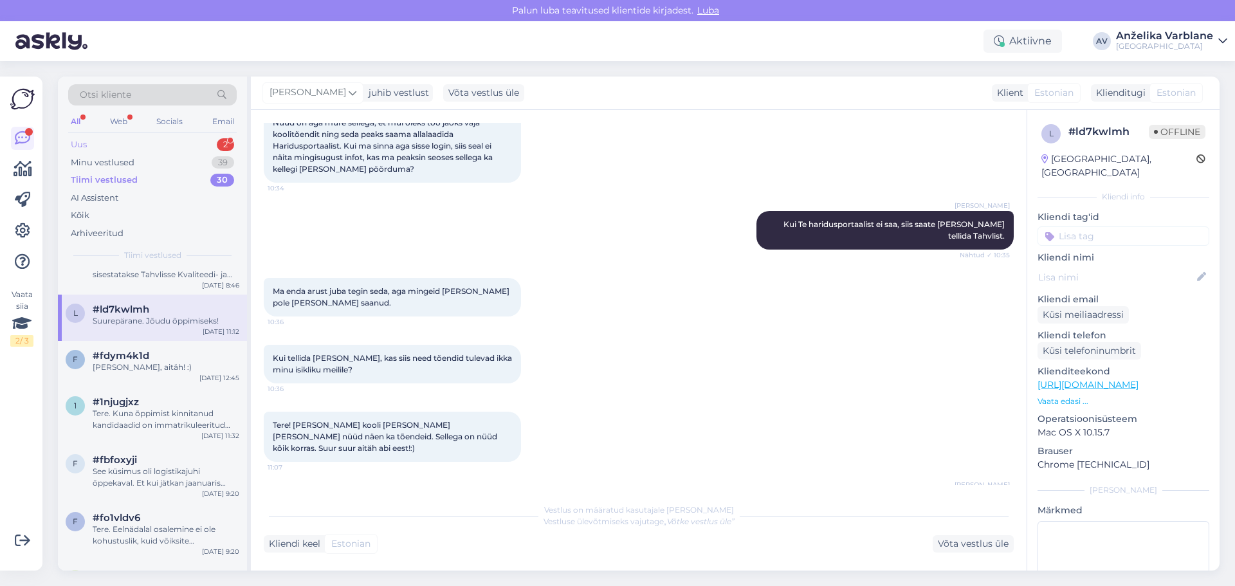
click at [181, 147] on div "Uus 2" at bounding box center [152, 145] width 169 height 18
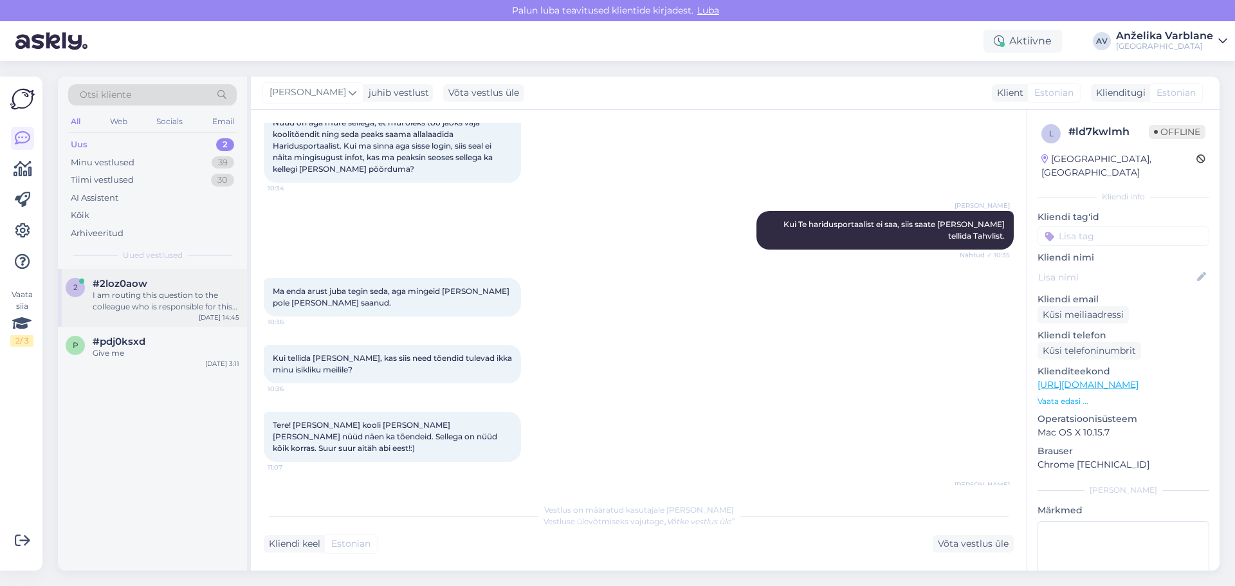
click at [178, 280] on div "#2loz0aow" at bounding box center [166, 284] width 147 height 12
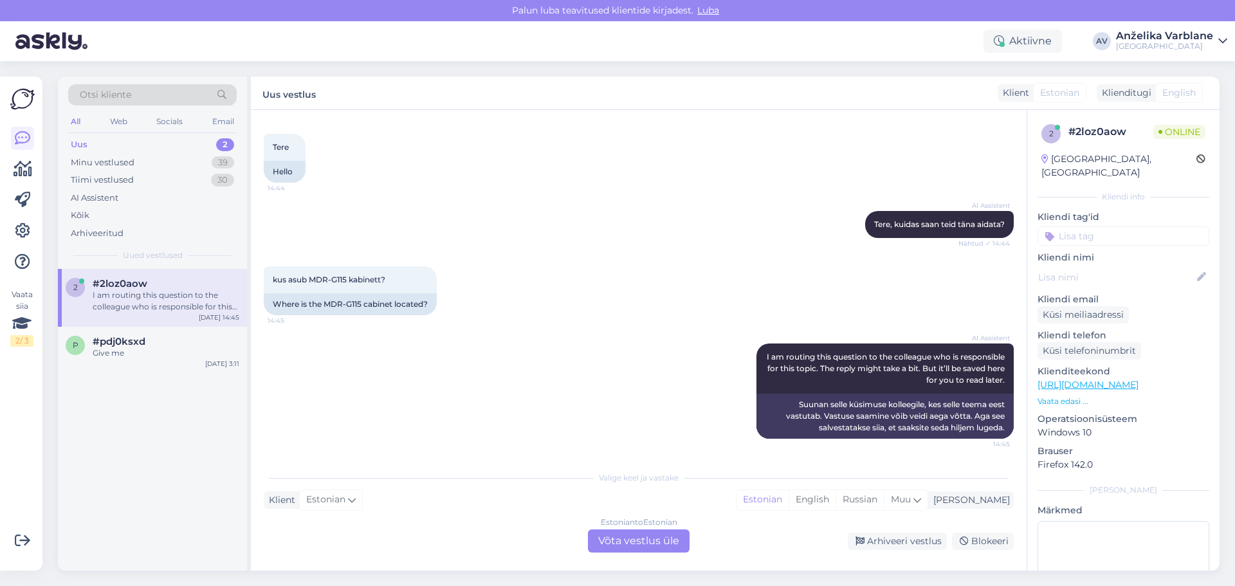
scroll to position [57, 0]
click at [629, 541] on div "Estonian to Estonian Võta vestlus üle" at bounding box center [639, 540] width 102 height 23
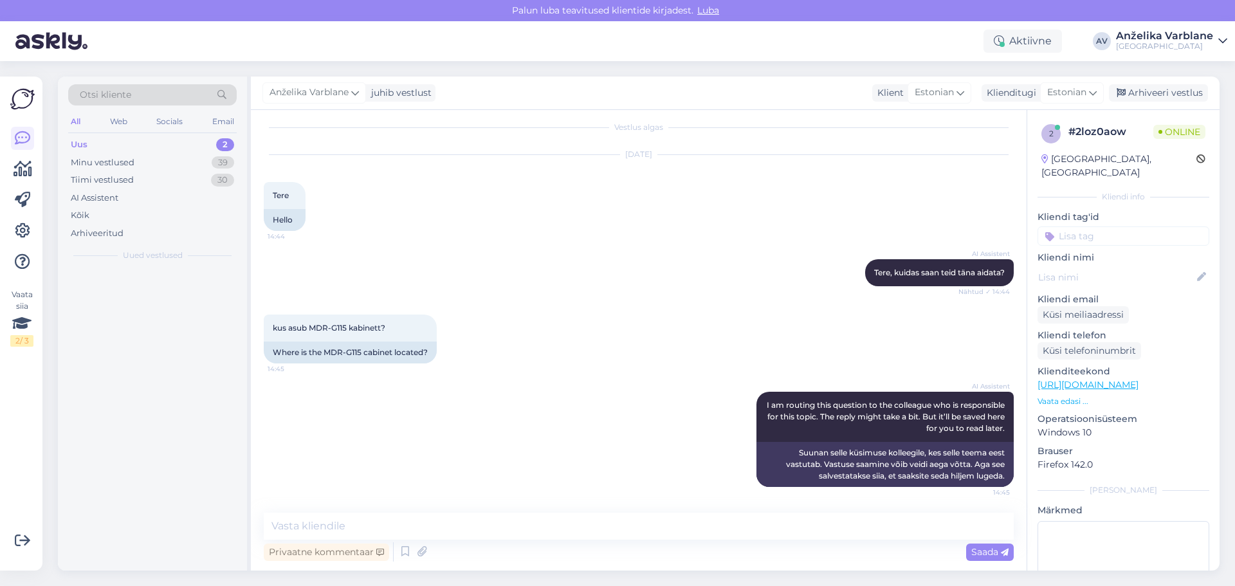
scroll to position [9, 0]
click at [342, 96] on span "Anželika Varblane" at bounding box center [309, 93] width 79 height 14
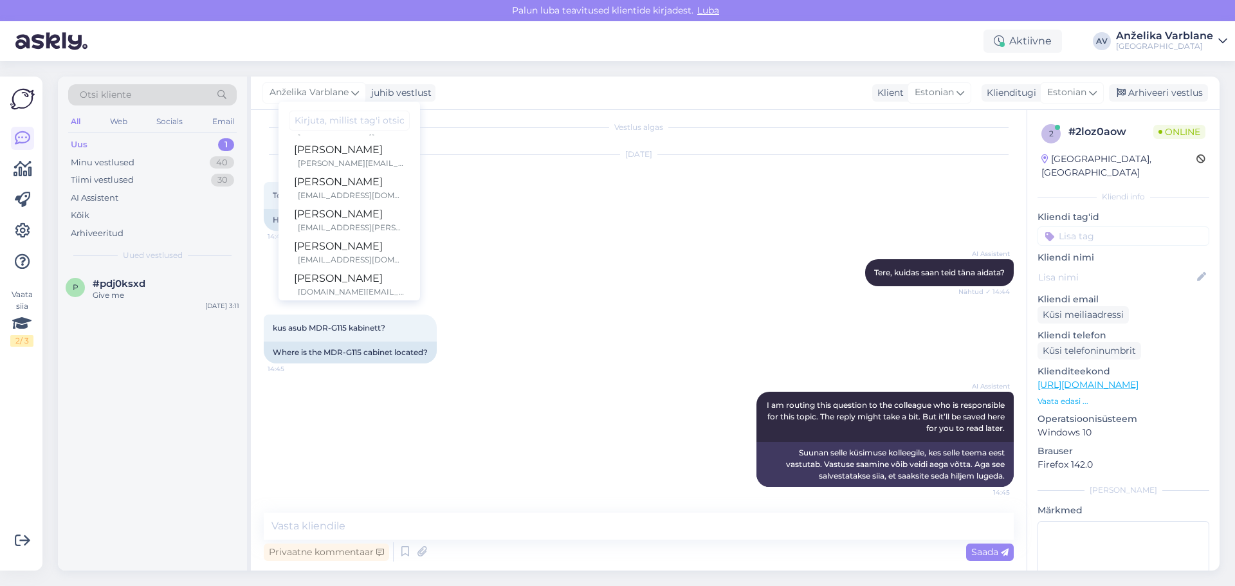
scroll to position [203, 0]
click at [380, 277] on div "[DOMAIN_NAME][EMAIL_ADDRESS][PERSON_NAME][DOMAIN_NAME]" at bounding box center [351, 282] width 107 height 12
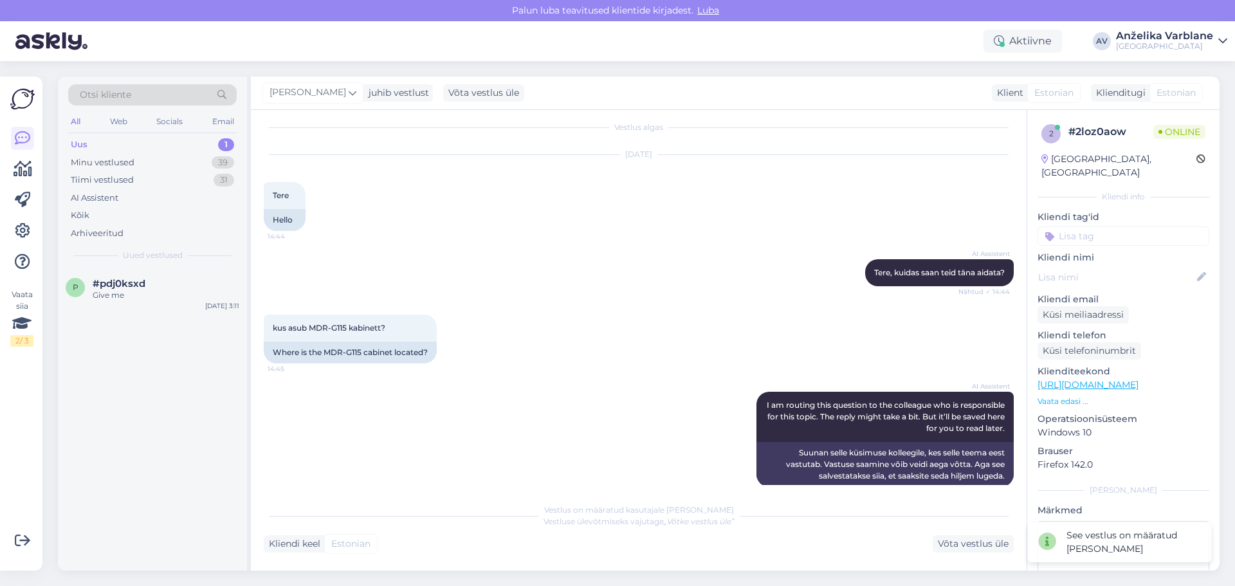
scroll to position [25, 0]
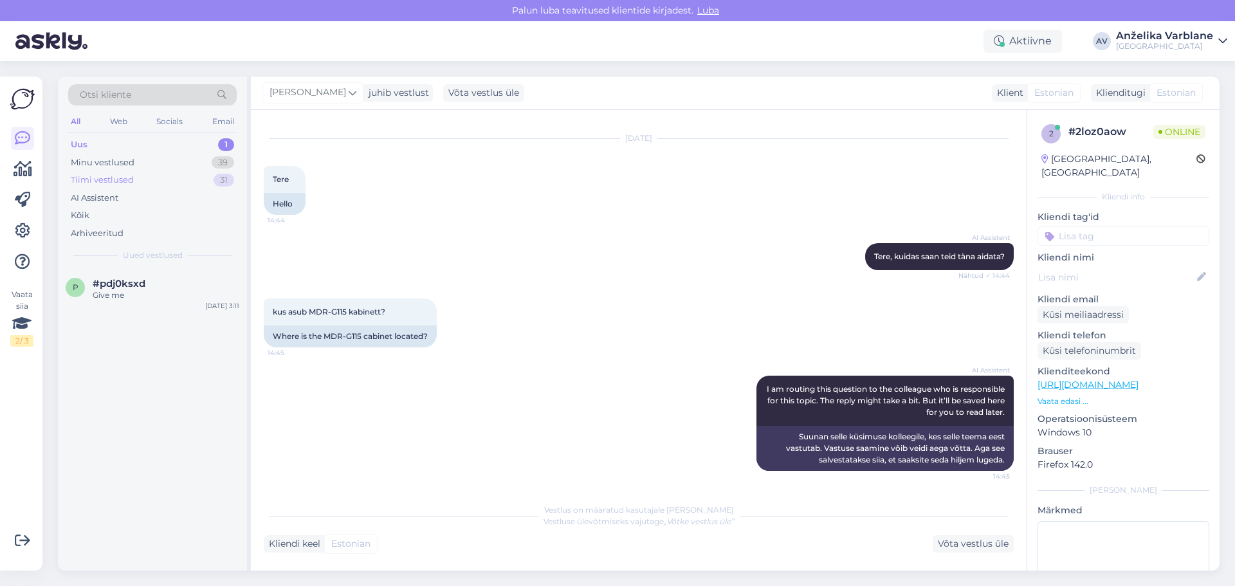
click at [138, 183] on div "Tiimi vestlused 31" at bounding box center [152, 180] width 169 height 18
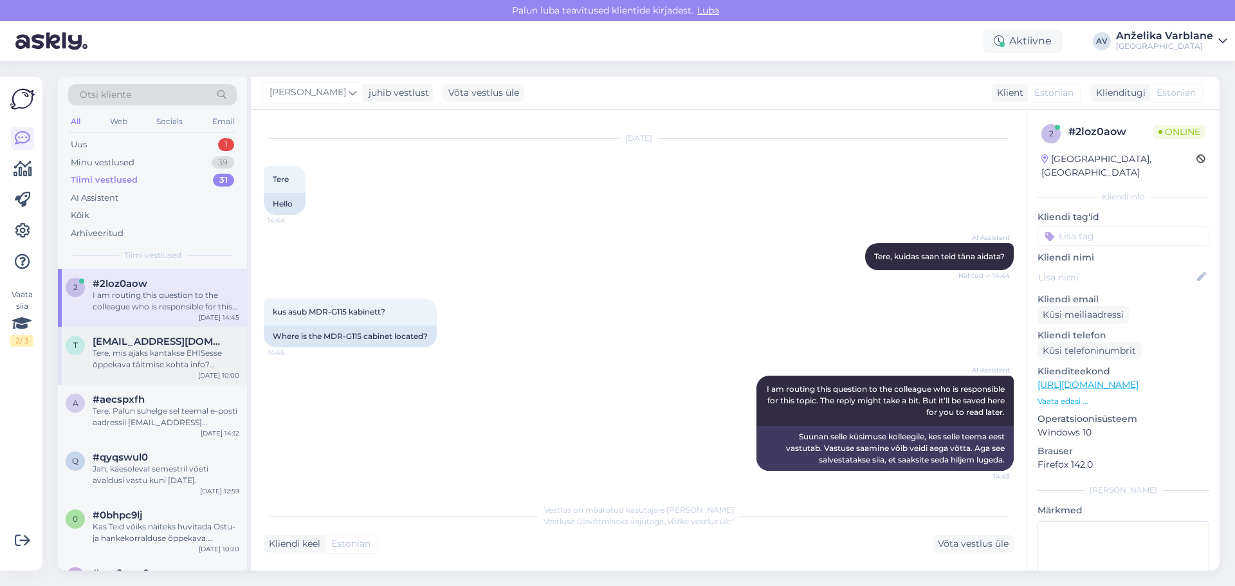
click at [179, 373] on div "t [EMAIL_ADDRESS][DOMAIN_NAME] Tere, mis ajaks kantakse EHISesse õppekava täitm…" at bounding box center [152, 356] width 189 height 58
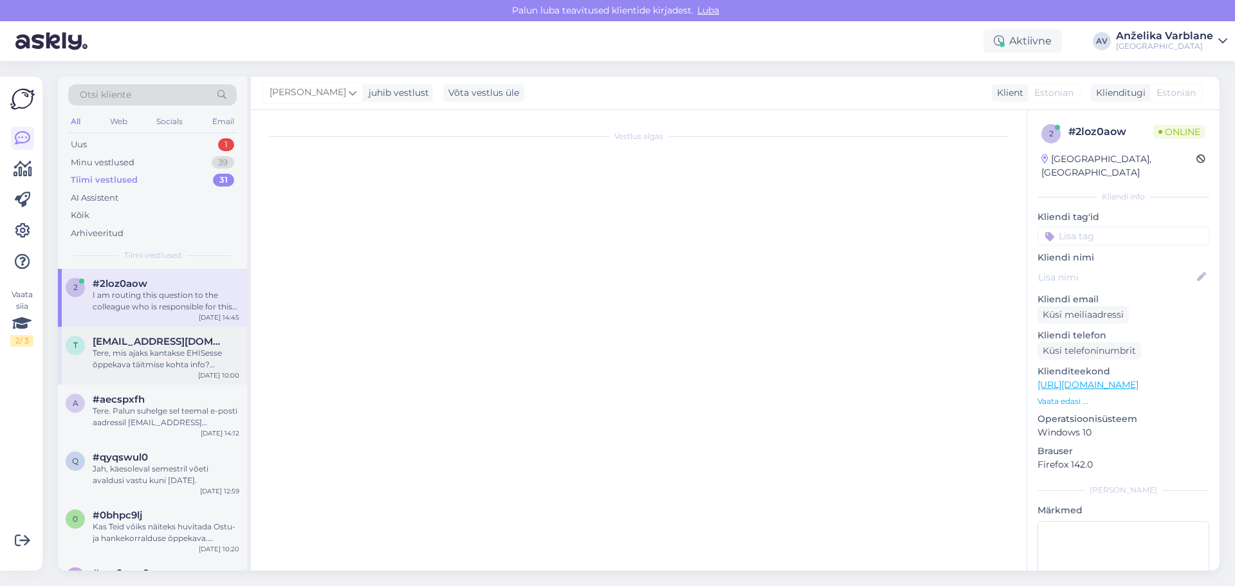
scroll to position [0, 0]
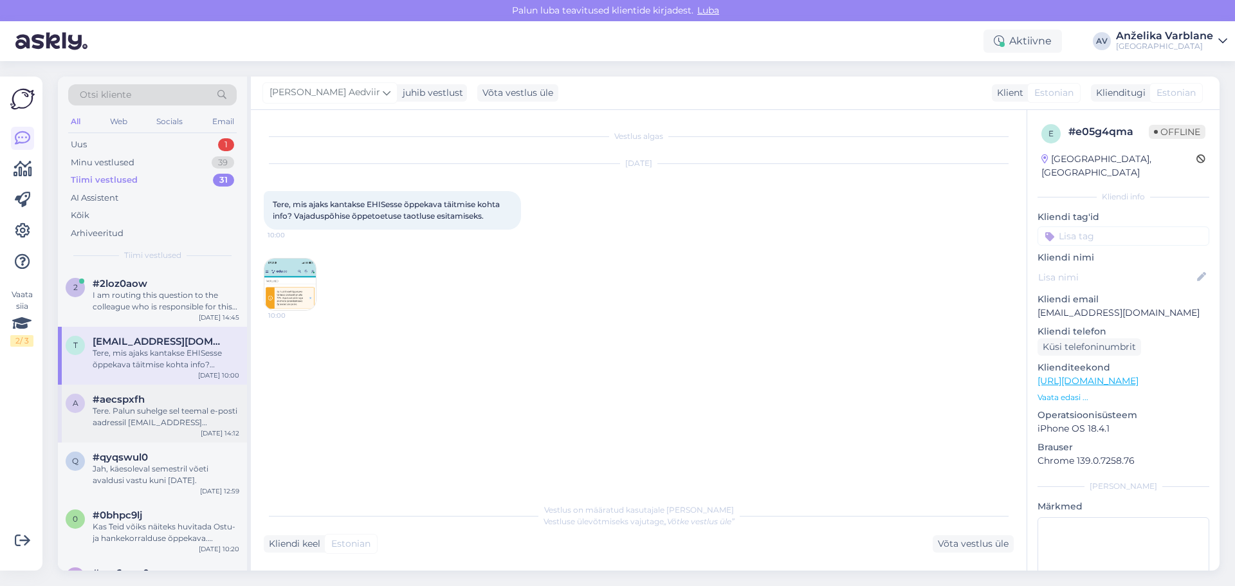
click at [186, 412] on div "Tere. Palun suhelge sel teemal e-posti aadressil [EMAIL_ADDRESS][DOMAIN_NAME]" at bounding box center [166, 416] width 147 height 23
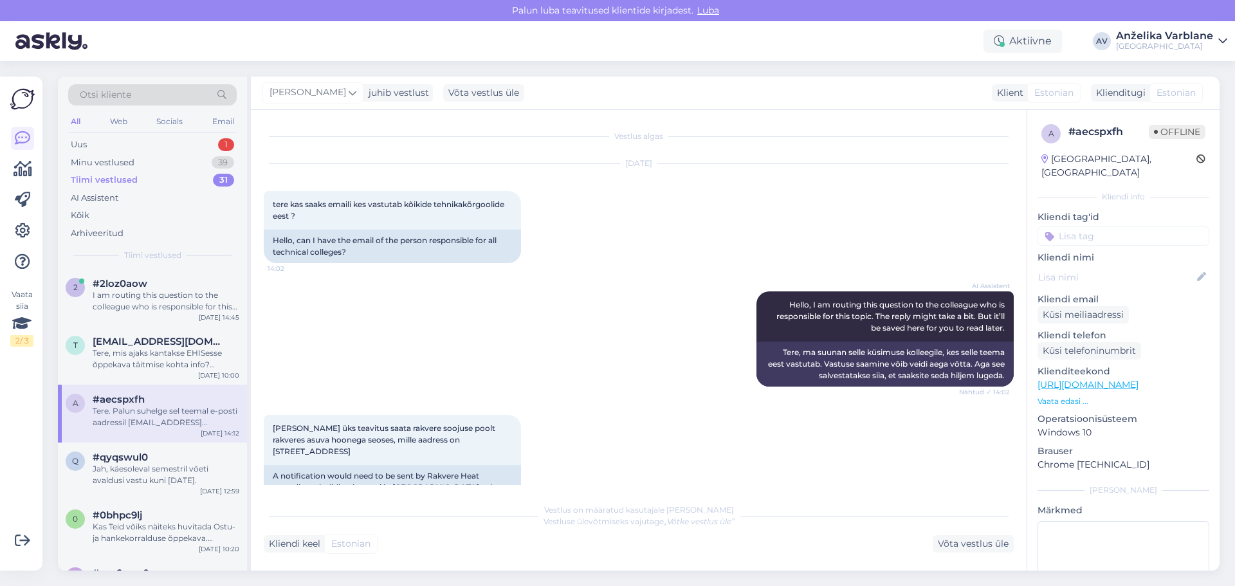
scroll to position [172, 0]
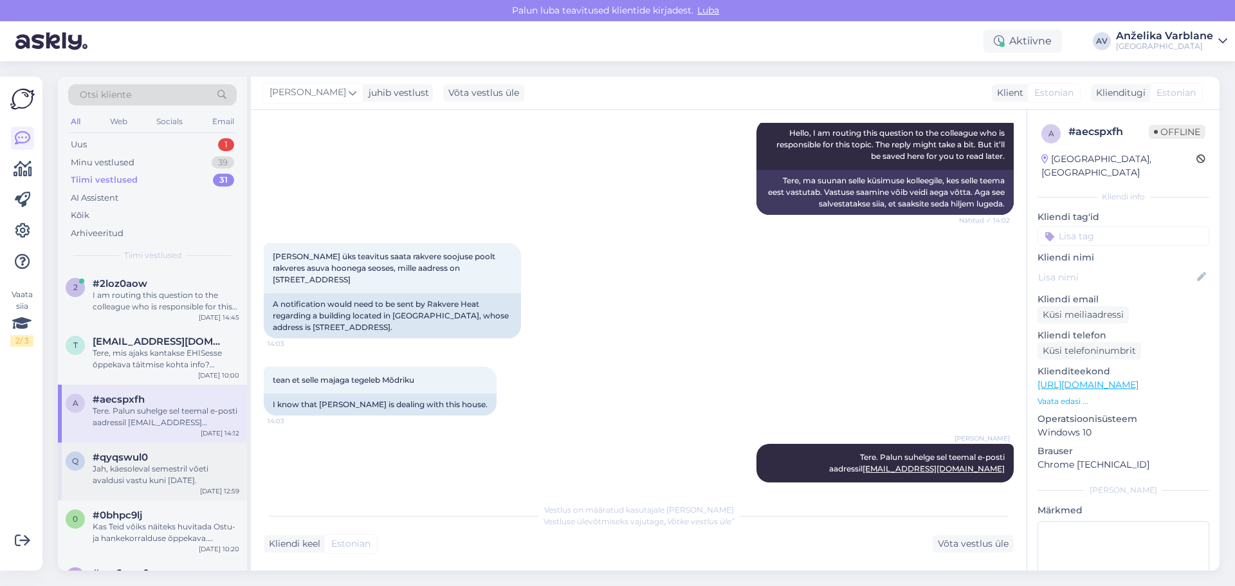
click at [198, 466] on div "Jah, käesoleval semestril võeti avaldusi vastu kuni [DATE]." at bounding box center [166, 474] width 147 height 23
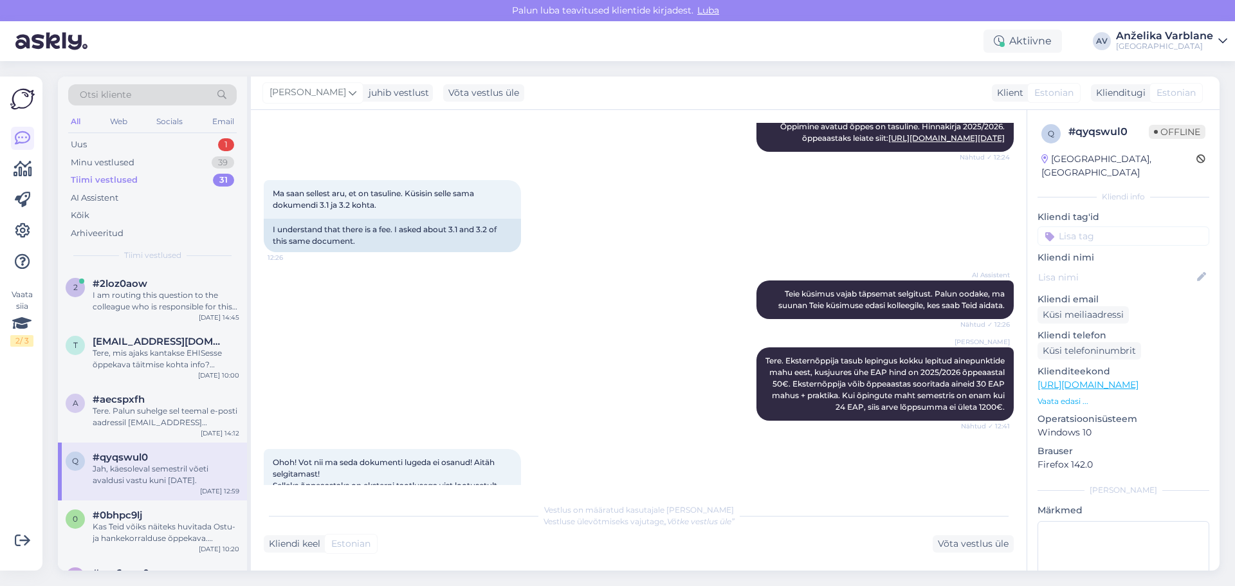
scroll to position [401, 0]
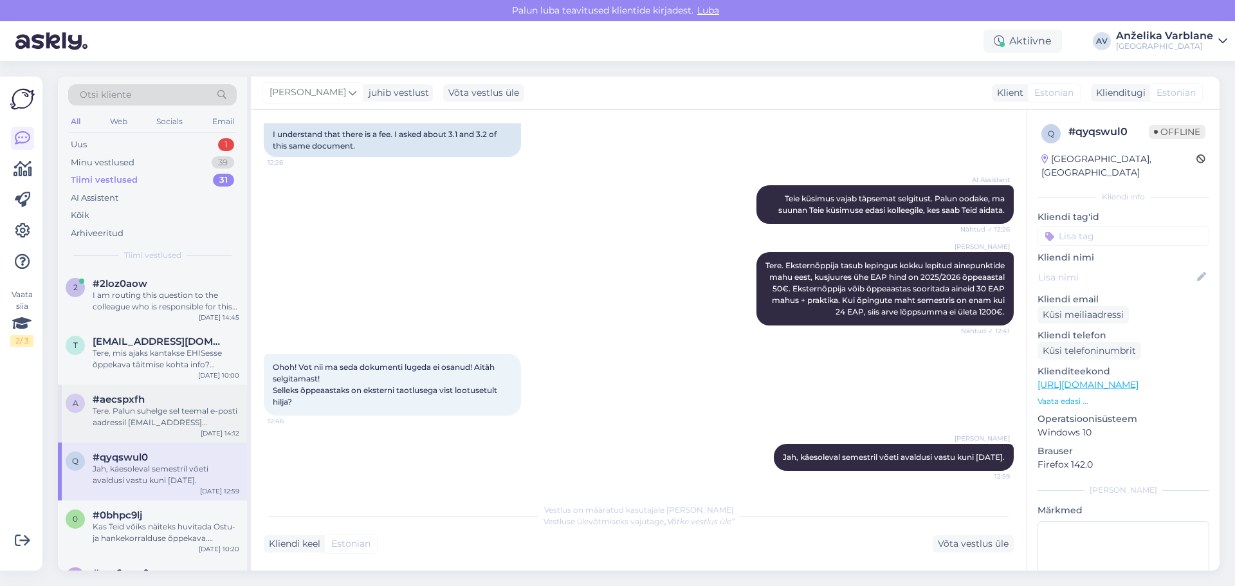
click at [195, 441] on div "a #aecspxfh Tere. Palun suhelge sel teemal e-posti aadressil [EMAIL_ADDRESS][DO…" at bounding box center [152, 414] width 189 height 58
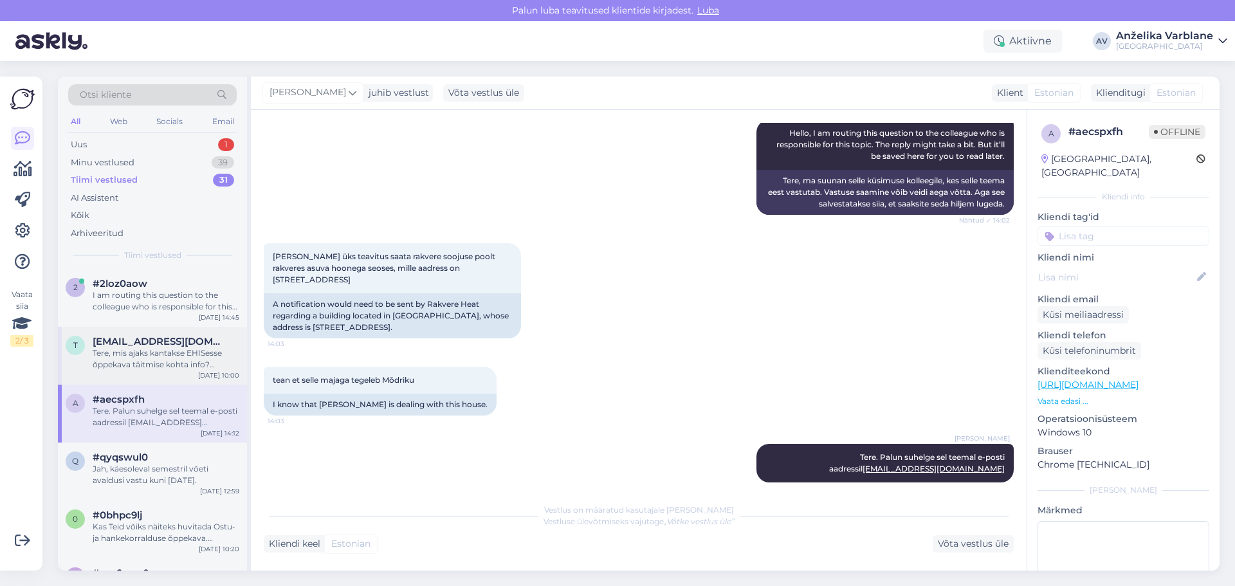
click at [189, 350] on div "Tere, mis ajaks kantakse EHISesse õppekava täitmise kohta info? Vajaduspõhise õ…" at bounding box center [166, 358] width 147 height 23
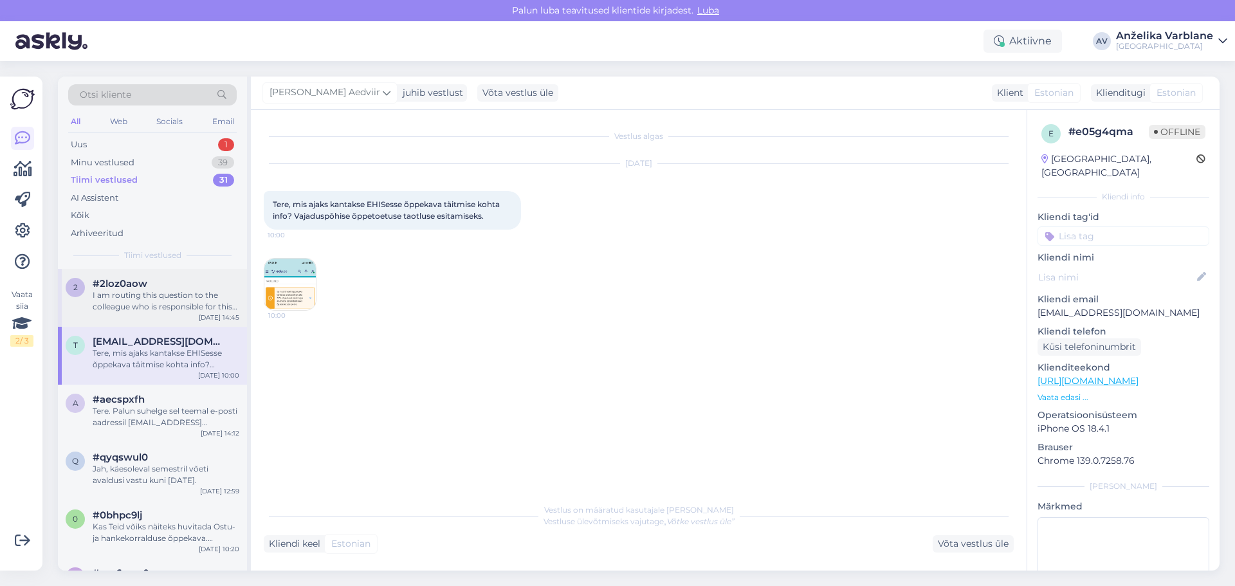
click at [181, 309] on div "I am routing this question to the colleague who is responsible for this topic. …" at bounding box center [166, 301] width 147 height 23
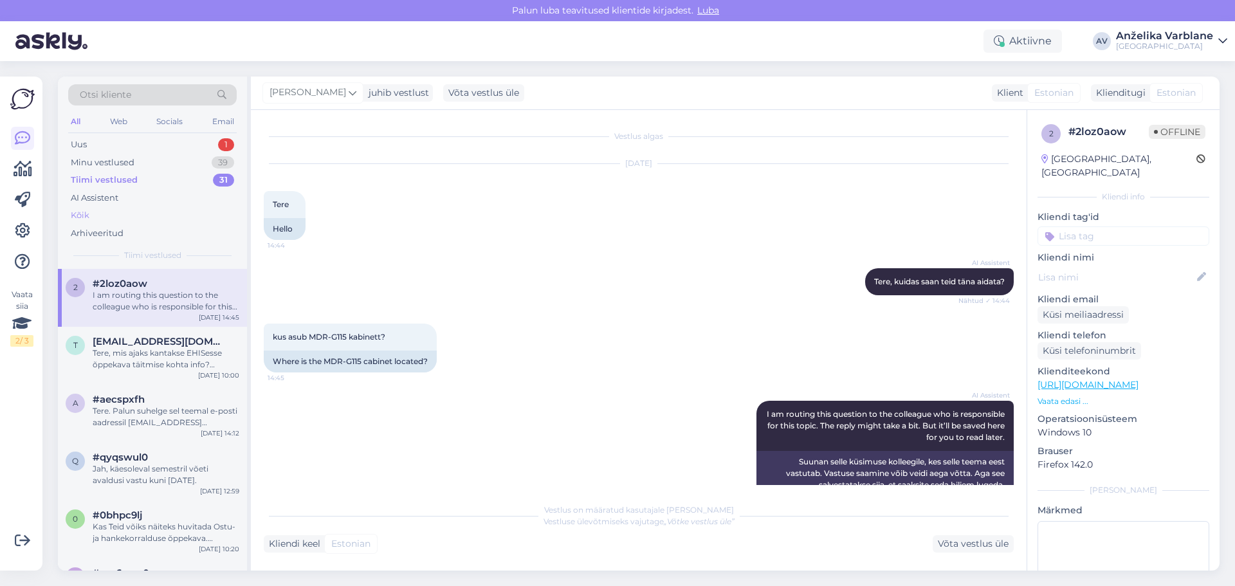
click at [167, 223] on div "Kõik" at bounding box center [152, 216] width 169 height 18
click at [205, 302] on div "I am routing this question to the colleague who is responsible for this topic. …" at bounding box center [166, 301] width 147 height 23
click at [206, 371] on div "[DATE] 14:37" at bounding box center [219, 376] width 40 height 10
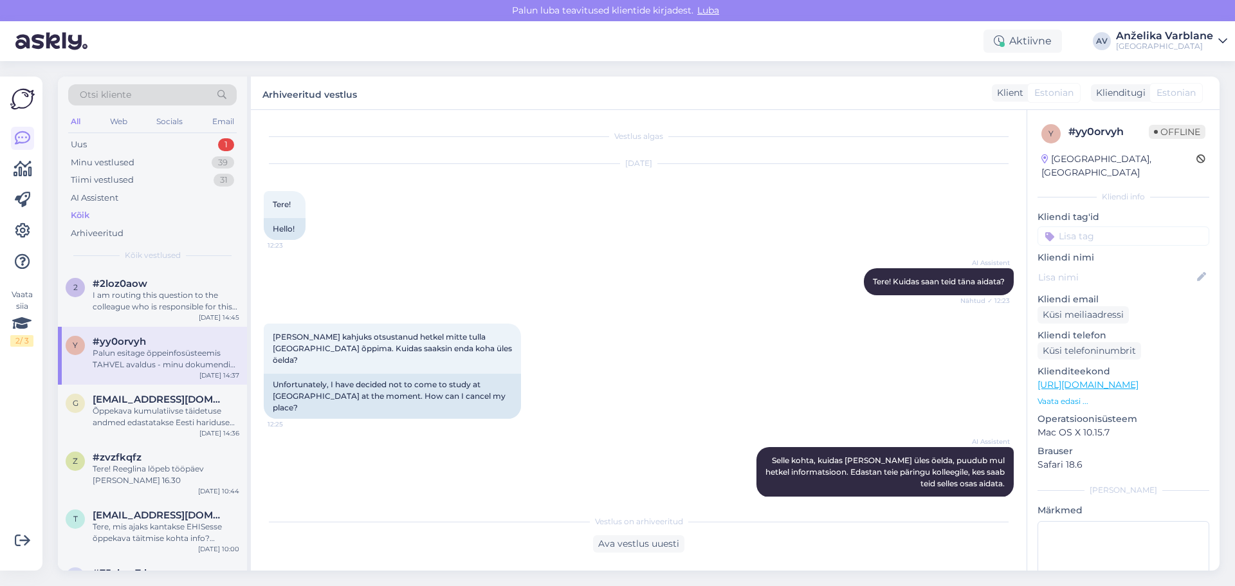
scroll to position [170, 0]
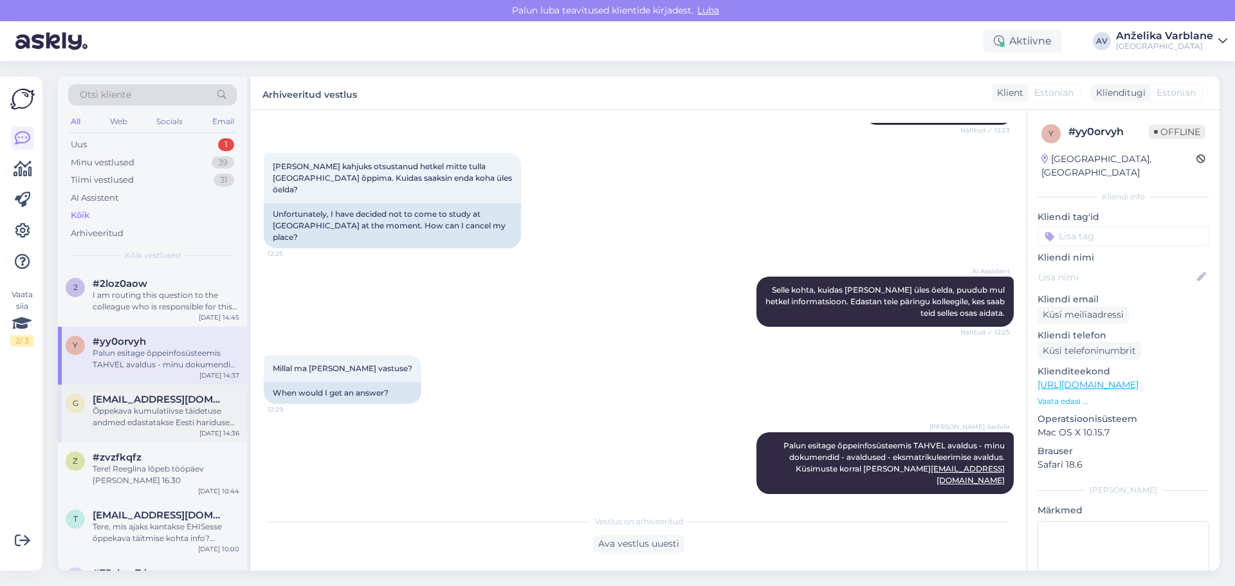
click at [171, 410] on div "Õppekava kumulatiivse täidetuse andmed edastatakse Eesti hariduse infosüsteemi …" at bounding box center [166, 416] width 147 height 23
